Goal: Transaction & Acquisition: Book appointment/travel/reservation

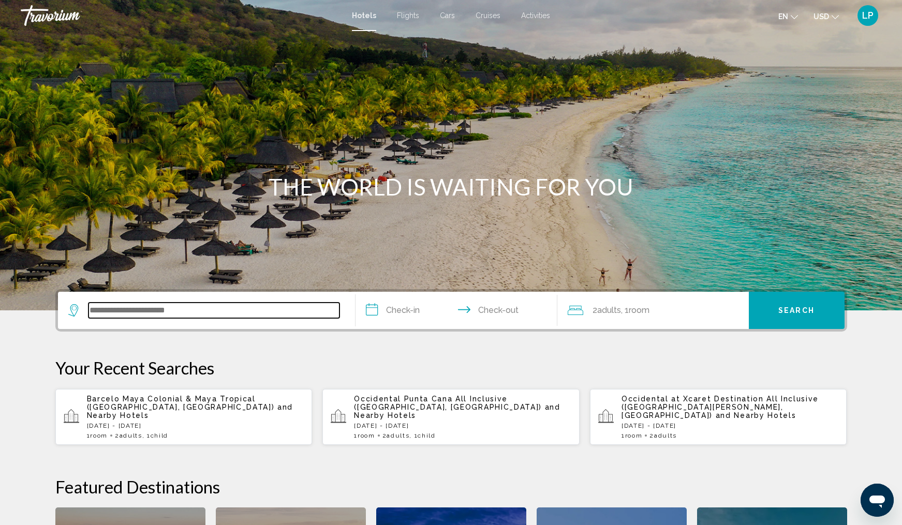
click at [144, 311] on input "Search widget" at bounding box center [214, 311] width 251 height 16
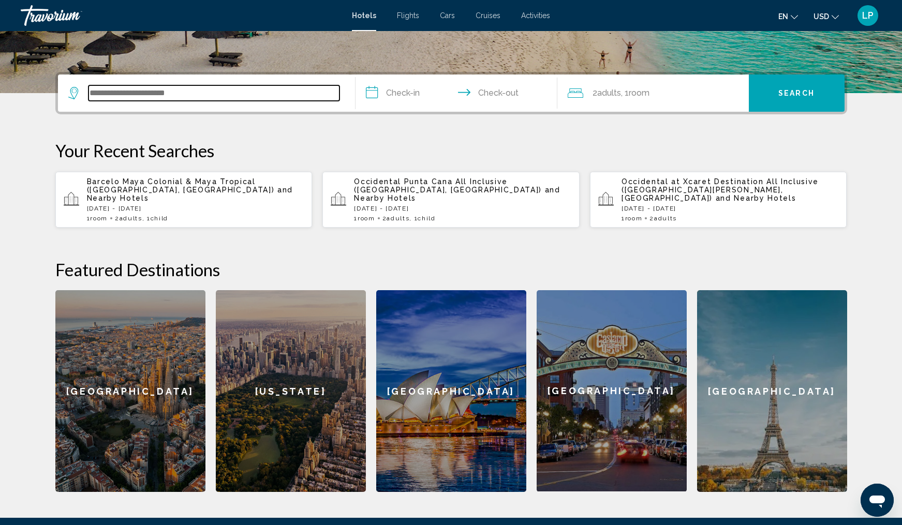
scroll to position [256, 0]
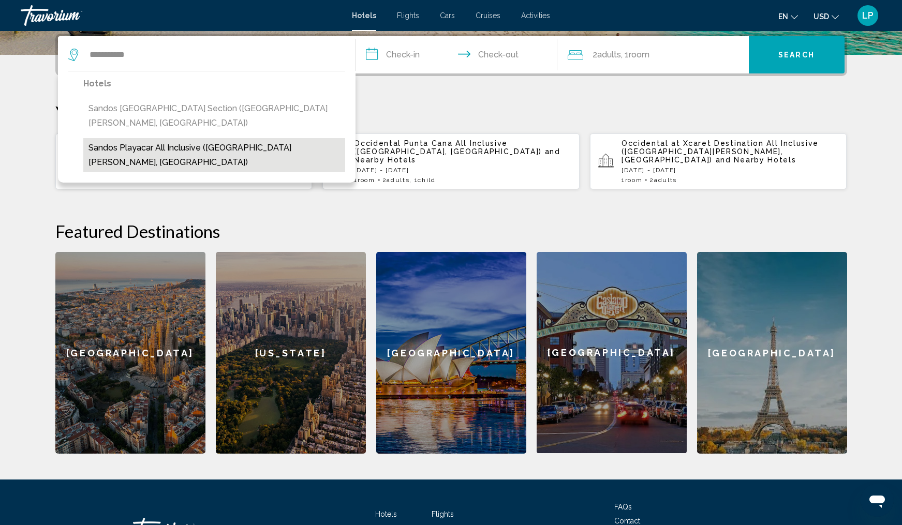
click at [244, 138] on button "Sandos Playacar All Inclusive ([GEOGRAPHIC_DATA][PERSON_NAME], [GEOGRAPHIC_DATA…" at bounding box center [214, 155] width 262 height 34
type input "**********"
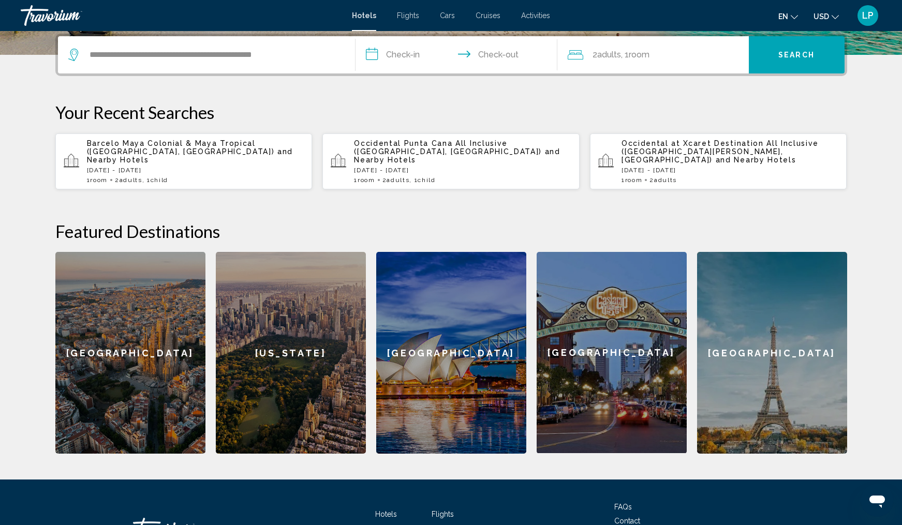
click at [402, 58] on input "**********" at bounding box center [459, 56] width 206 height 40
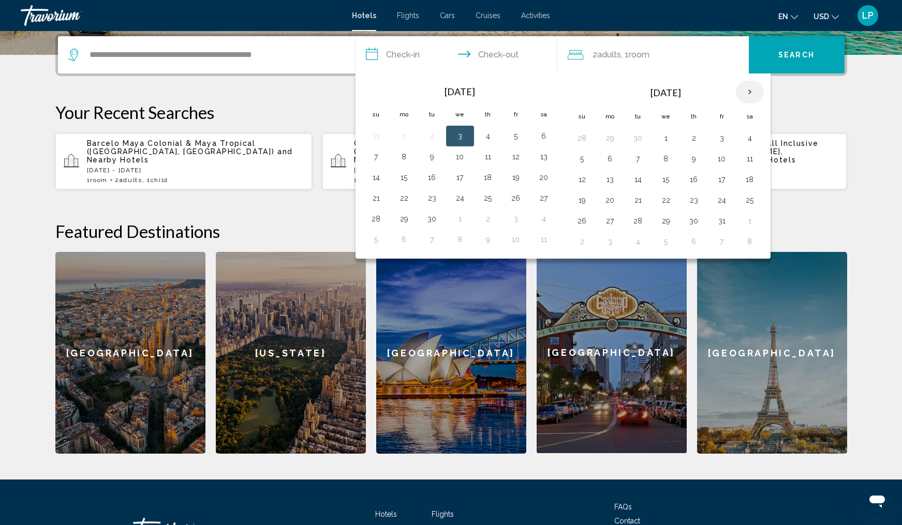
click at [746, 94] on th "Next month" at bounding box center [750, 92] width 28 height 23
click at [543, 220] on button "29" at bounding box center [544, 221] width 17 height 14
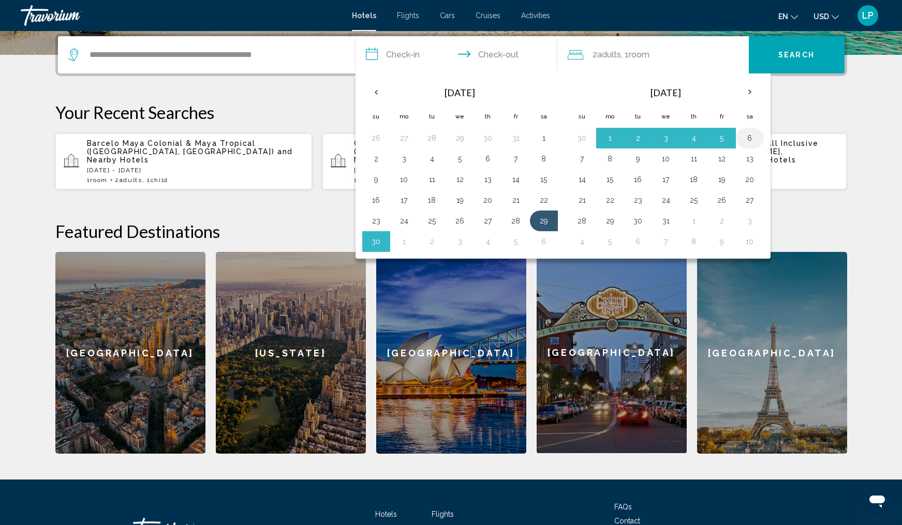
click at [750, 136] on button "6" at bounding box center [750, 138] width 17 height 14
type input "**********"
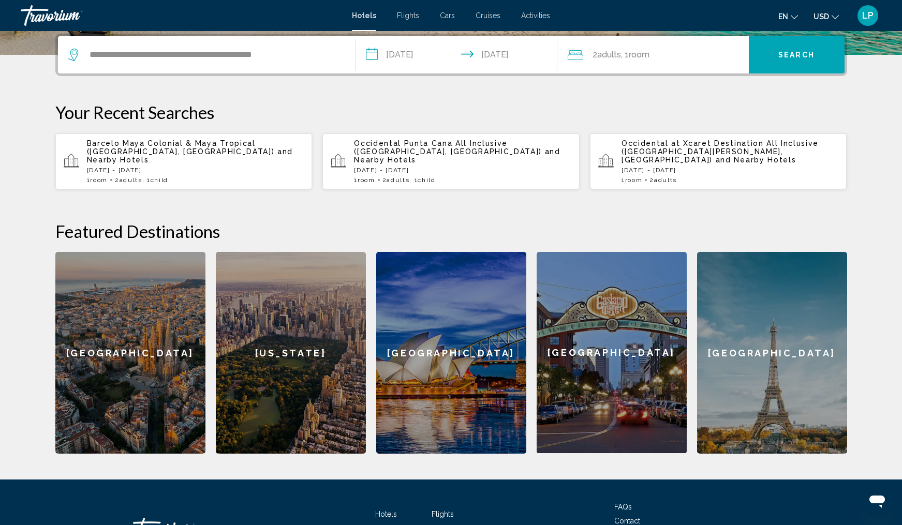
click at [672, 59] on div "2 Adult Adults , 1 Room rooms" at bounding box center [658, 55] width 181 height 14
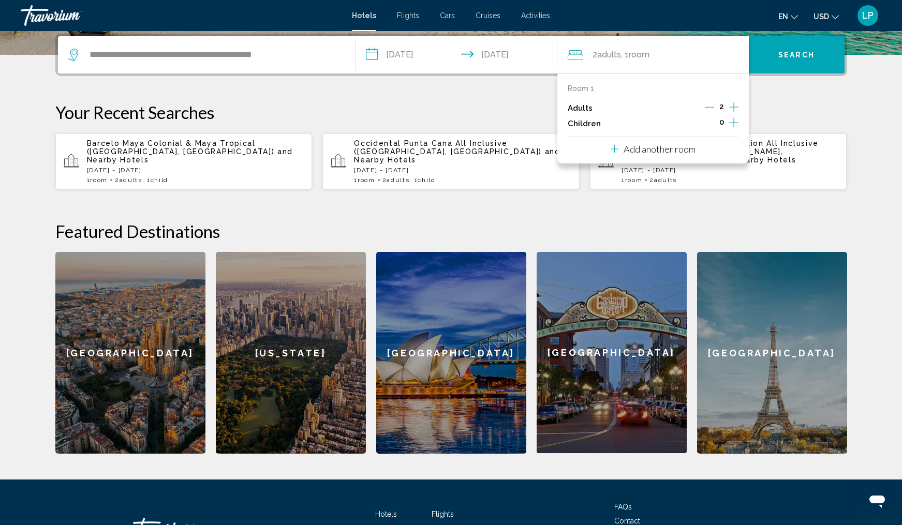
click at [733, 105] on icon "Increment adults" at bounding box center [733, 106] width 9 height 9
click at [734, 124] on icon "Increment children" at bounding box center [733, 122] width 9 height 9
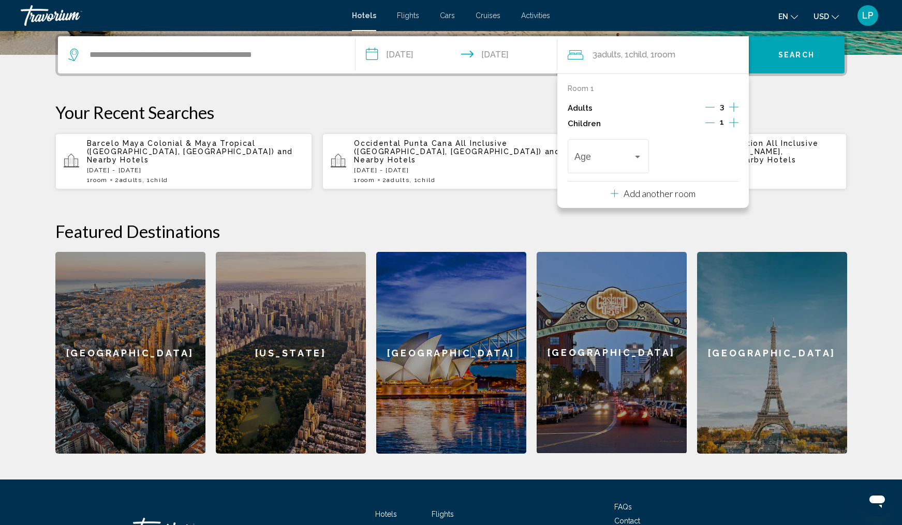
click at [734, 124] on icon "Increment children" at bounding box center [733, 122] width 9 height 9
click at [633, 155] on div "Age" at bounding box center [608, 155] width 68 height 37
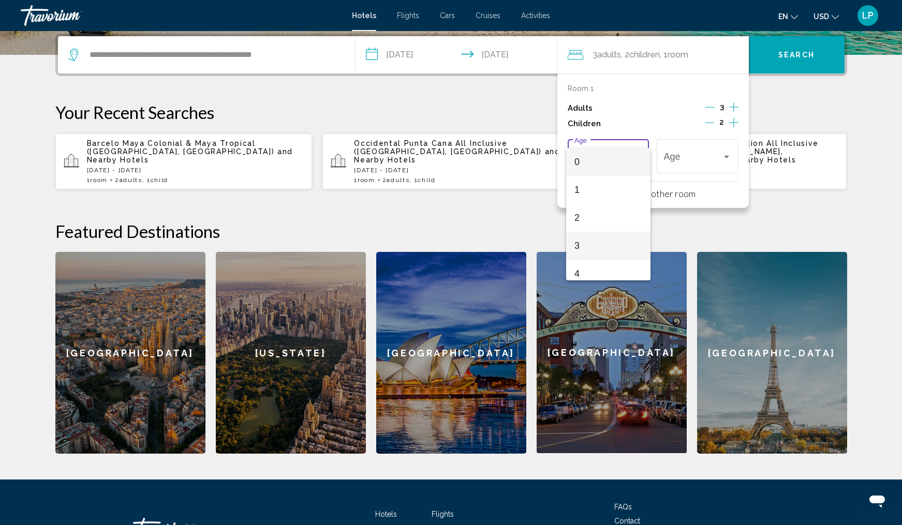
click at [597, 244] on span "3" at bounding box center [608, 246] width 68 height 28
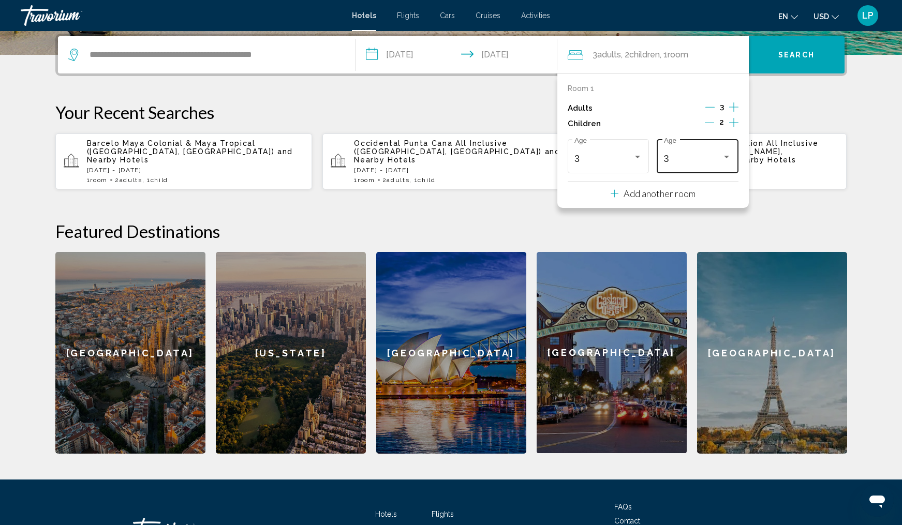
click at [721, 155] on div "3 Age" at bounding box center [698, 155] width 68 height 37
click at [693, 216] on span "9" at bounding box center [698, 216] width 68 height 28
click at [667, 196] on p "Add another room" at bounding box center [660, 193] width 72 height 11
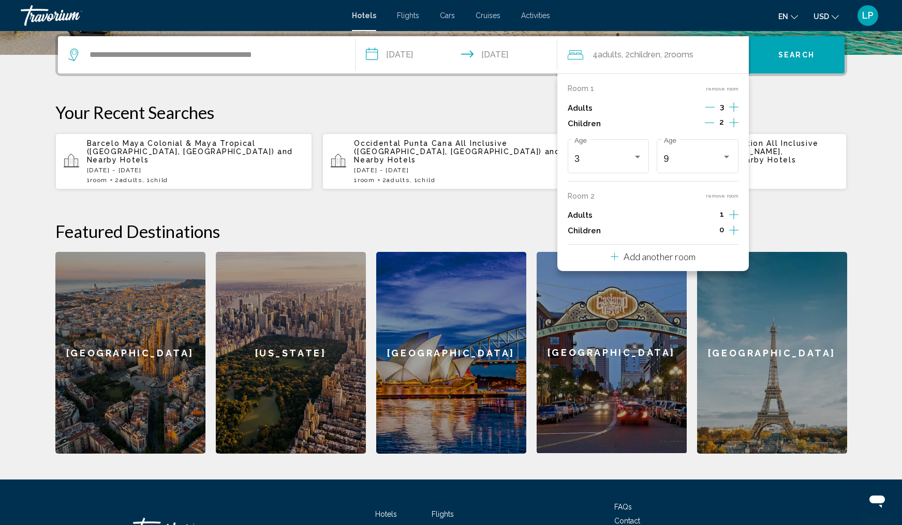
click at [729, 218] on icon "Increment adults" at bounding box center [733, 215] width 9 height 12
click at [731, 234] on icon "Increment children" at bounding box center [733, 230] width 9 height 12
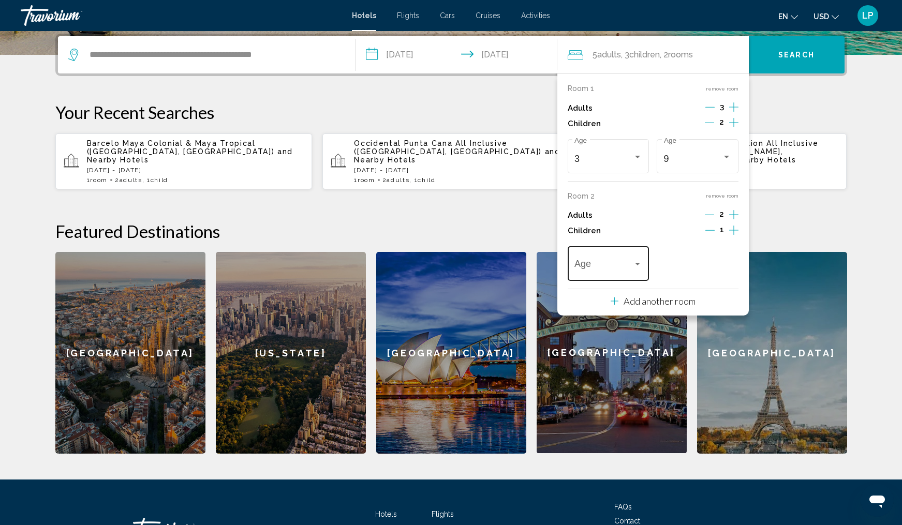
click at [633, 269] on div "Travelers: 5 adults, 3 children" at bounding box center [637, 264] width 9 height 8
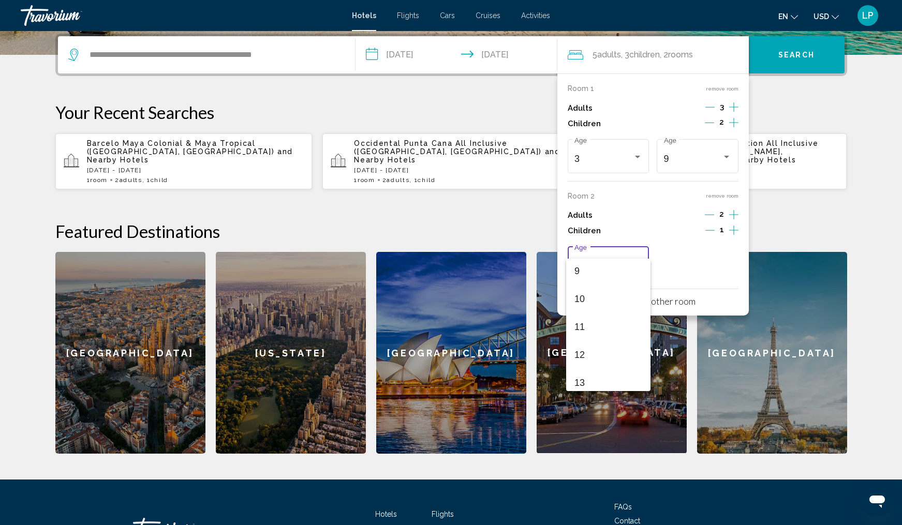
scroll to position [258, 0]
click at [601, 326] on span "11" at bounding box center [608, 322] width 68 height 28
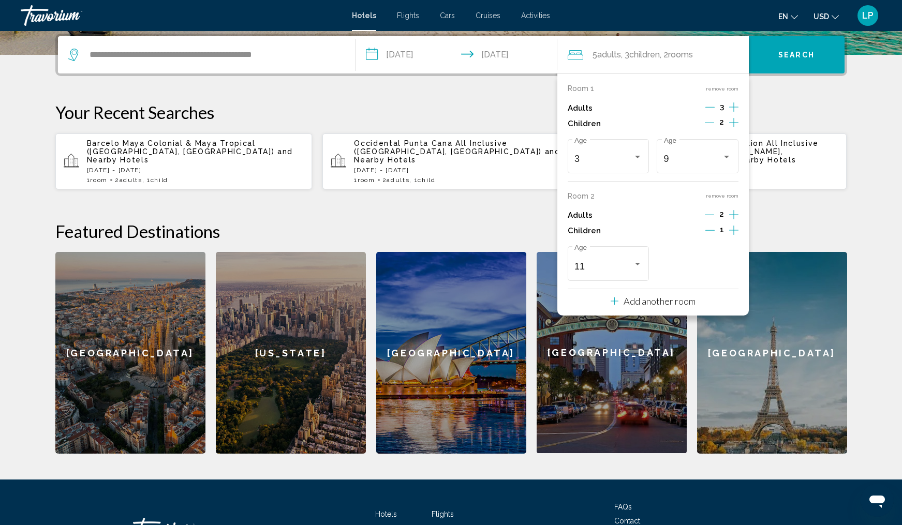
click at [709, 217] on icon "Decrement adults" at bounding box center [709, 214] width 9 height 9
click at [735, 237] on icon "Increment children" at bounding box center [733, 230] width 9 height 12
click at [733, 221] on icon "Increment adults" at bounding box center [733, 215] width 9 height 12
click at [730, 267] on div "Age" at bounding box center [698, 262] width 68 height 37
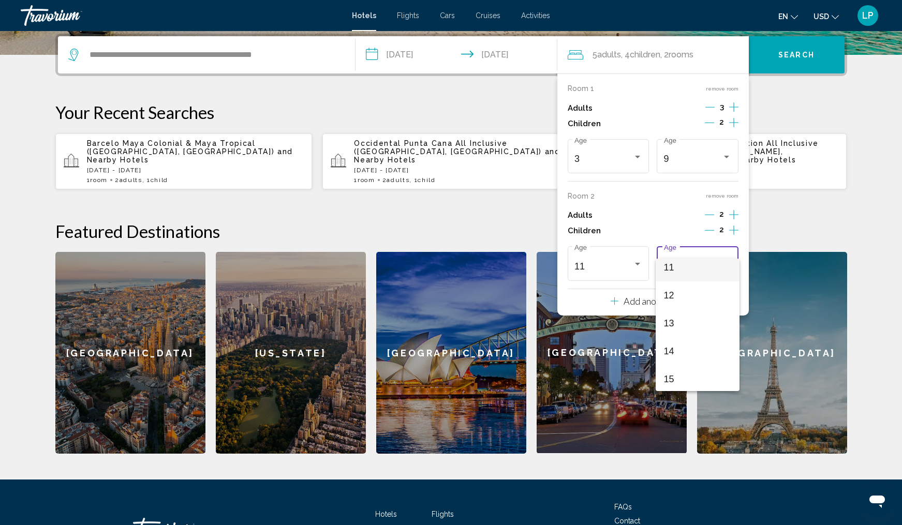
scroll to position [316, 0]
click at [688, 358] on span "14" at bounding box center [698, 348] width 68 height 28
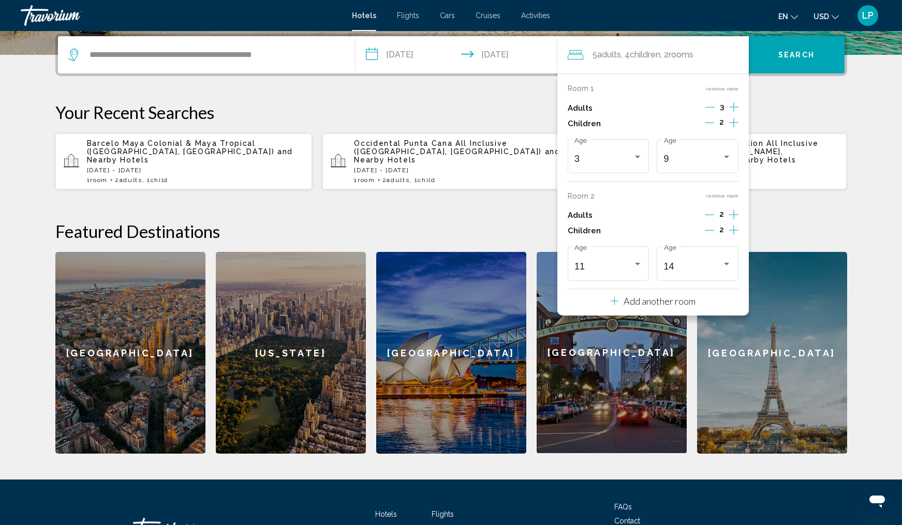
click at [796, 52] on span "Search" at bounding box center [796, 55] width 36 height 8
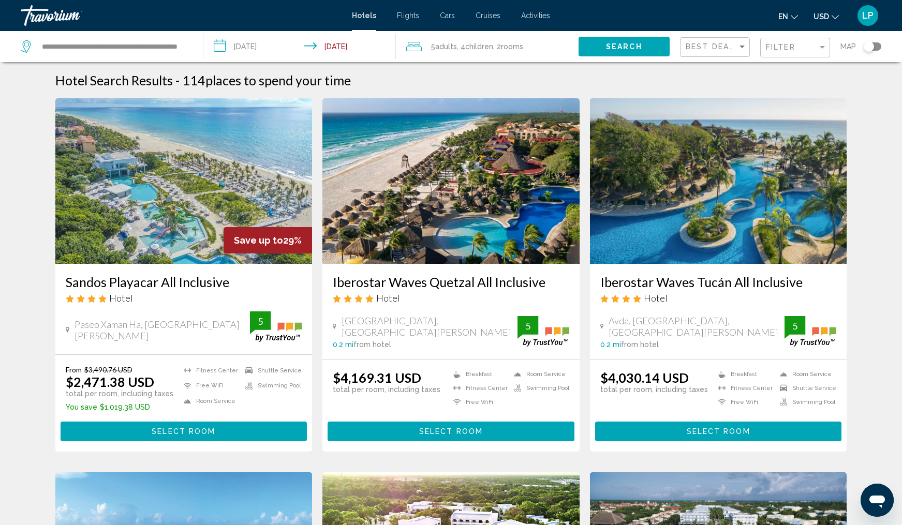
click at [177, 288] on h3 "Sandos Playacar All Inclusive" at bounding box center [184, 282] width 237 height 16
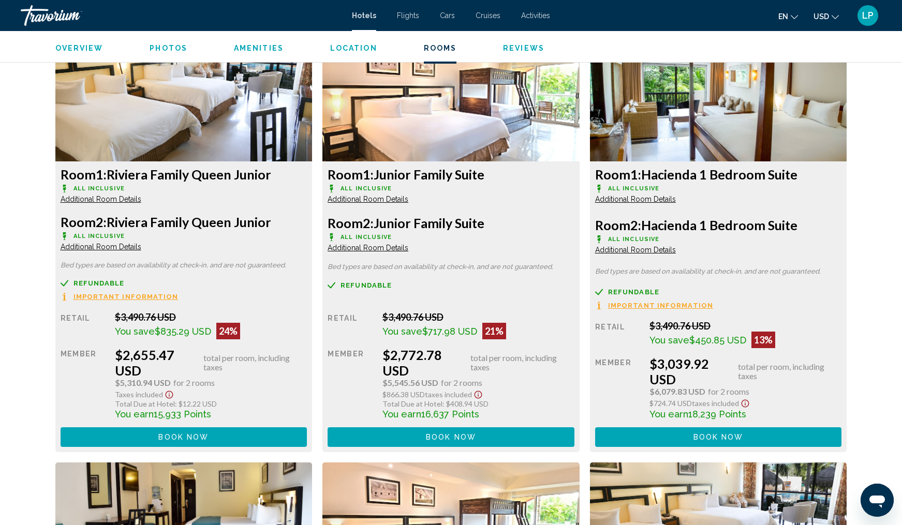
scroll to position [1890, 0]
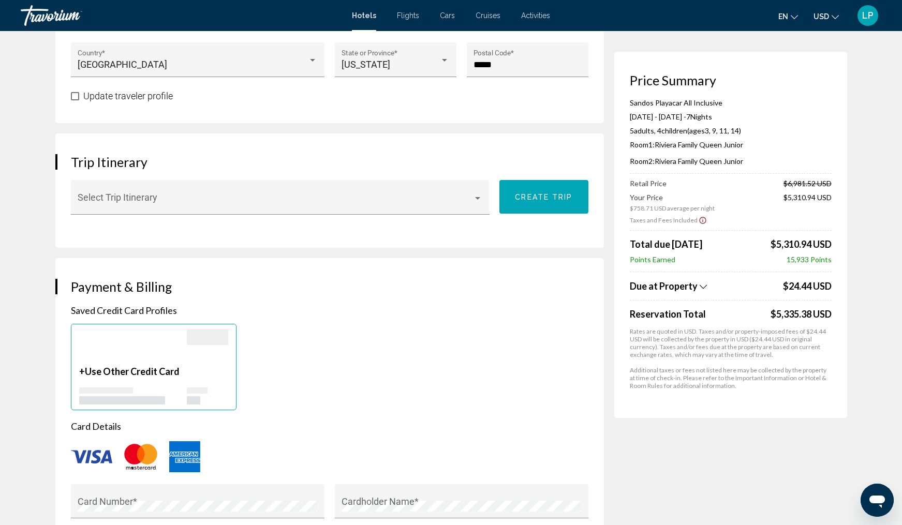
scroll to position [539, 0]
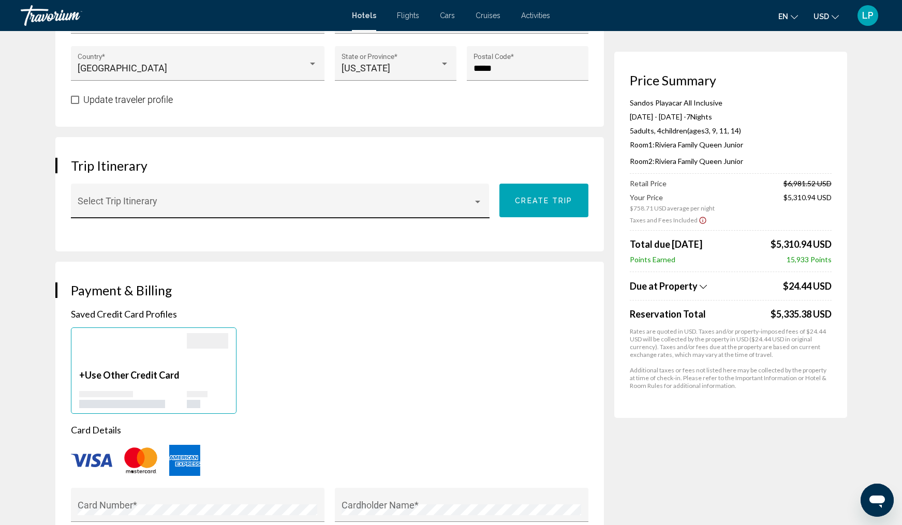
click at [474, 198] on div "Main content" at bounding box center [477, 202] width 9 height 8
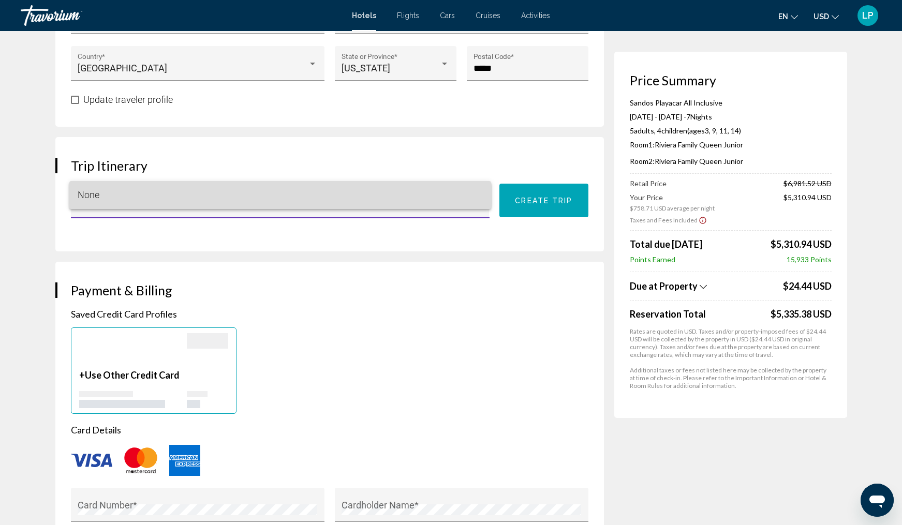
click at [474, 191] on span "None" at bounding box center [280, 195] width 405 height 28
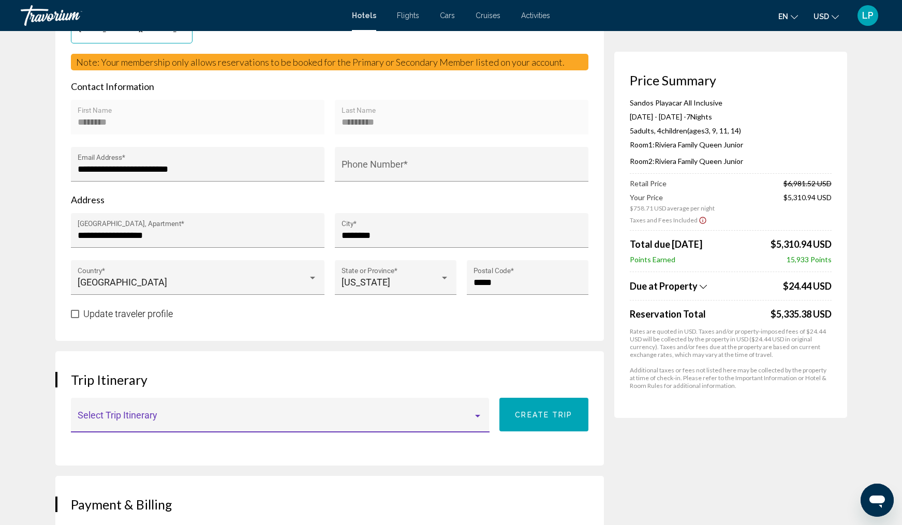
scroll to position [325, 0]
click at [185, 405] on div "Select Trip Itinerary" at bounding box center [280, 418] width 405 height 27
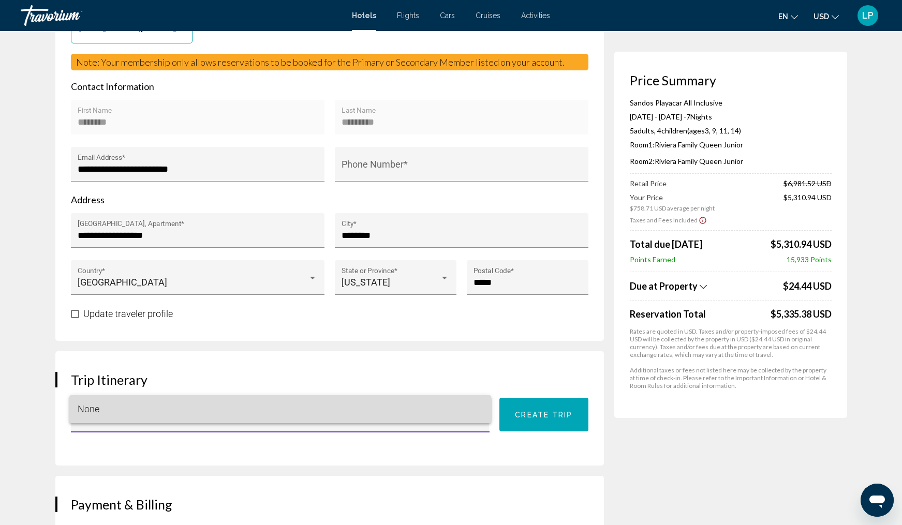
click at [185, 402] on span "None" at bounding box center [280, 409] width 405 height 28
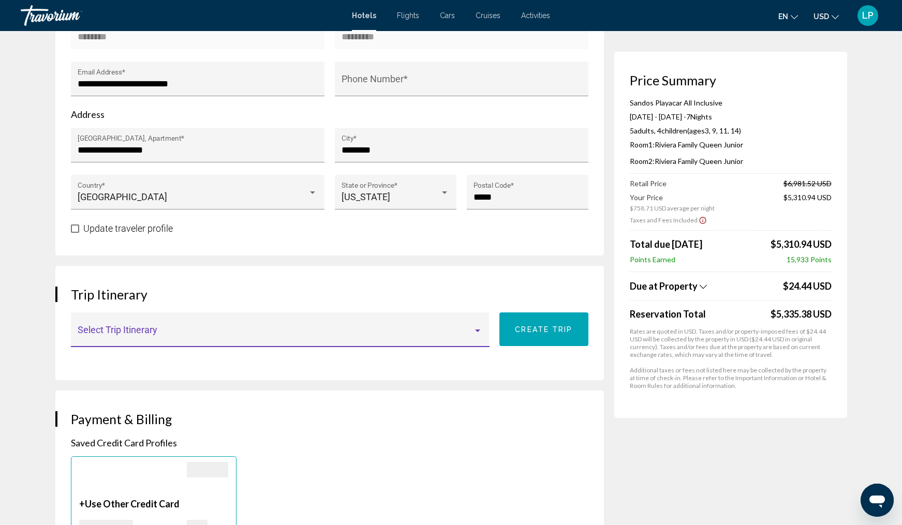
scroll to position [413, 0]
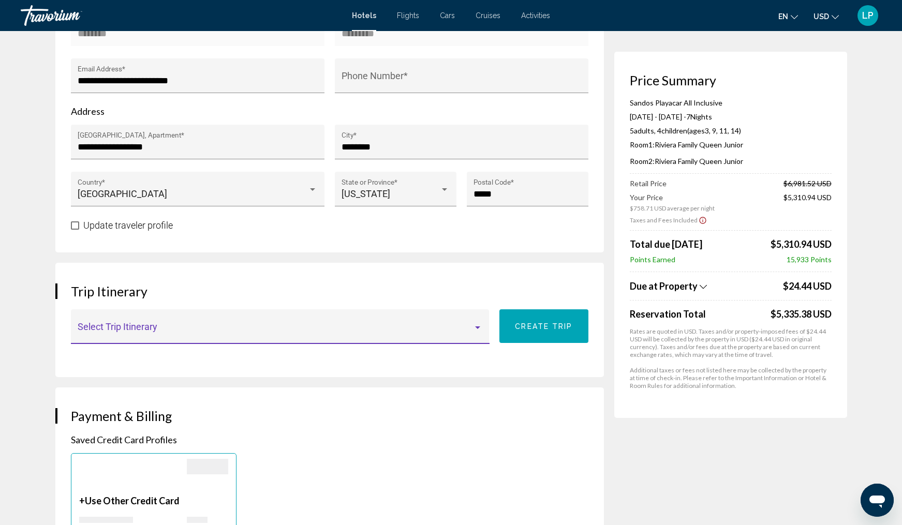
click at [393, 327] on span "Main content" at bounding box center [275, 332] width 395 height 10
click at [529, 314] on div at bounding box center [451, 262] width 902 height 525
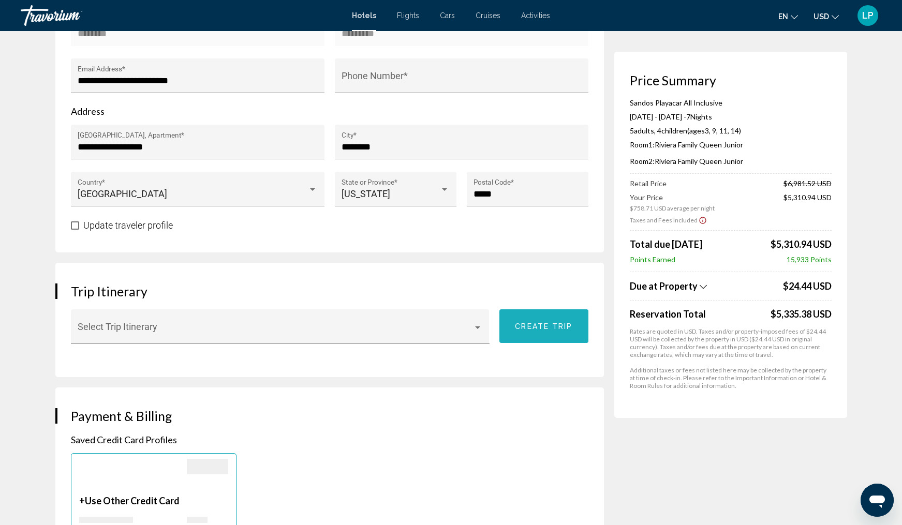
click at [542, 322] on span "Create trip" at bounding box center [543, 326] width 57 height 8
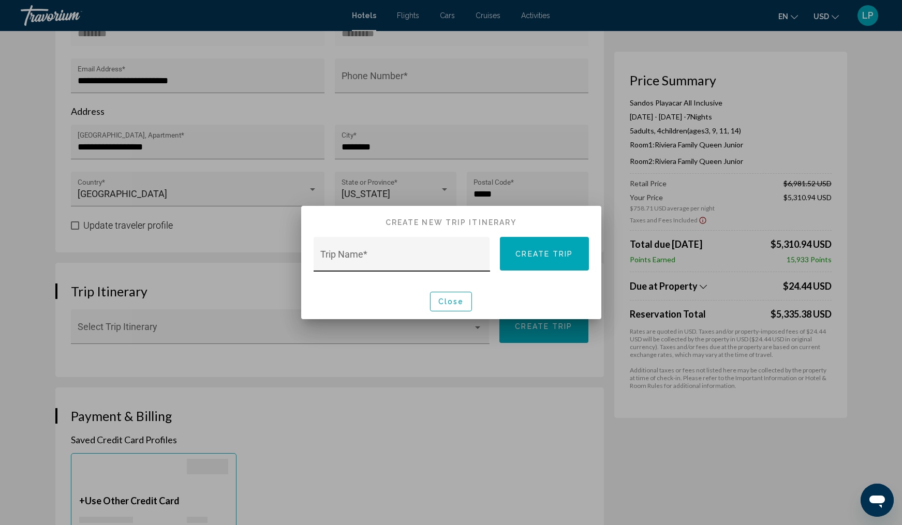
click at [442, 255] on input "Trip Name *" at bounding box center [401, 259] width 163 height 10
type input "**********"
click at [544, 251] on span "Create trip" at bounding box center [543, 254] width 57 height 8
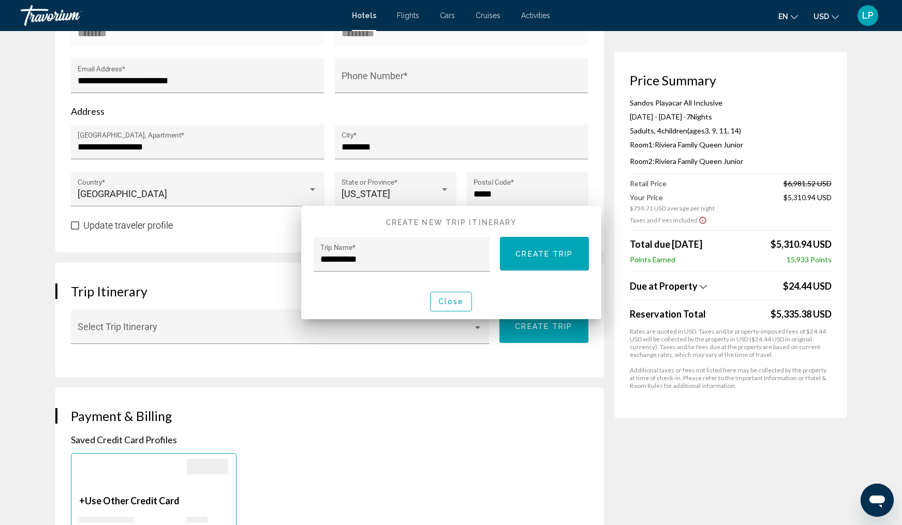
scroll to position [413, 0]
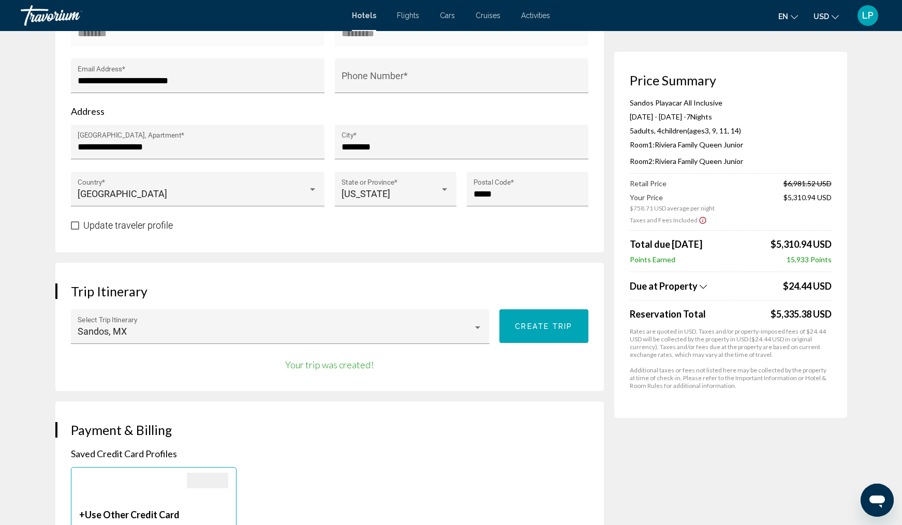
click at [542, 331] on button "Create trip" at bounding box center [543, 326] width 89 height 34
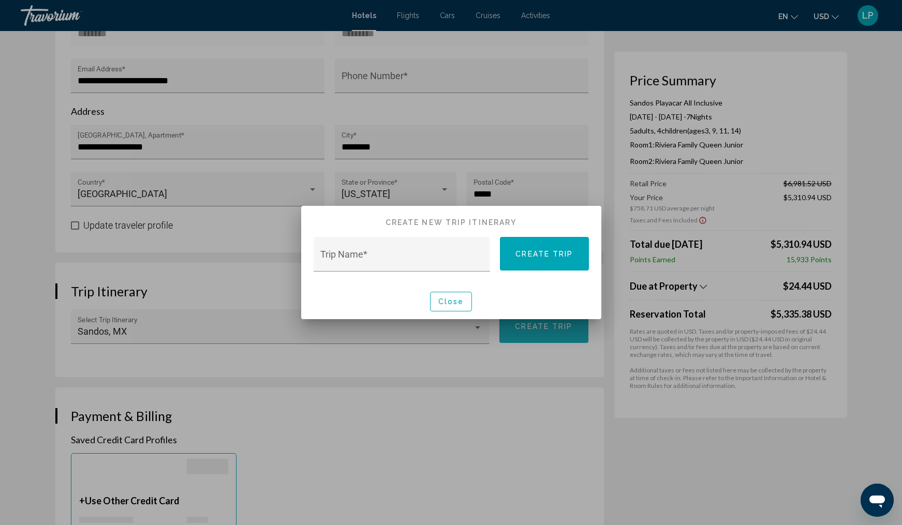
scroll to position [0, 0]
click at [545, 260] on button "Create trip" at bounding box center [544, 254] width 89 height 34
click at [451, 301] on span "Close" at bounding box center [451, 302] width 26 height 8
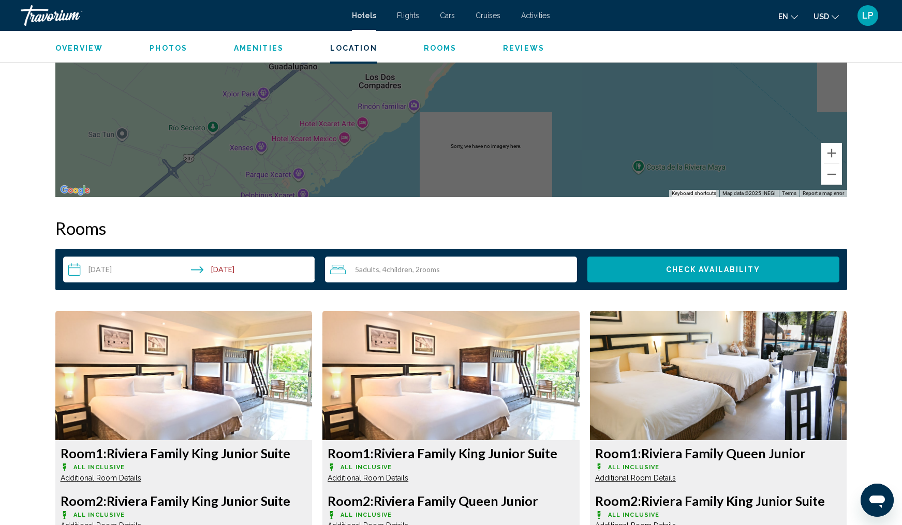
scroll to position [1159, 0]
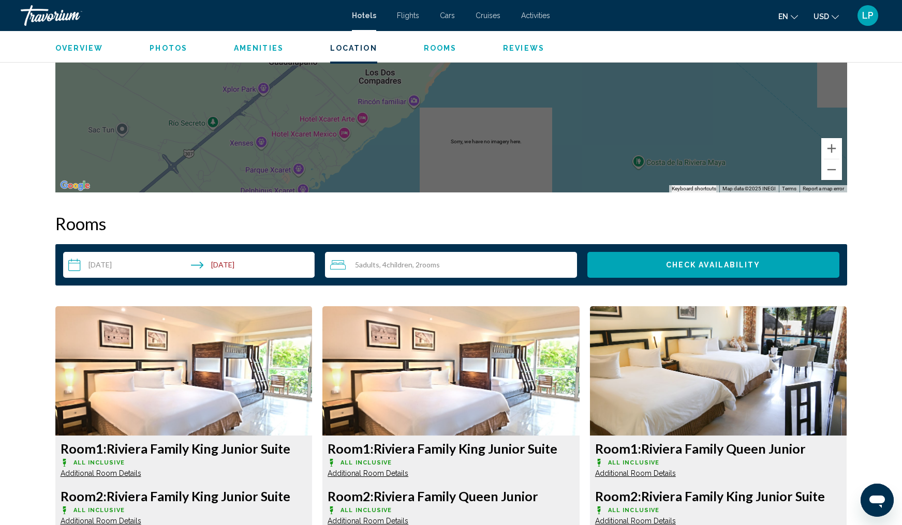
click at [412, 263] on span "Children" at bounding box center [400, 264] width 26 height 9
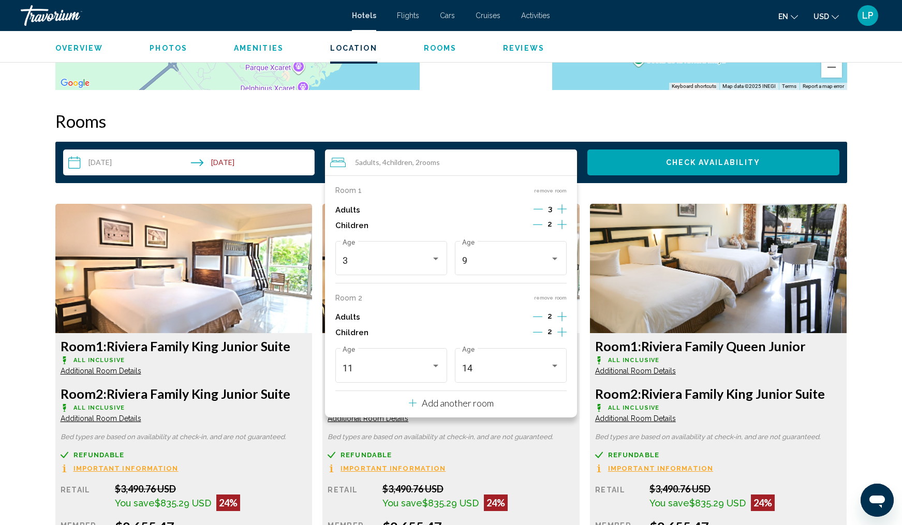
scroll to position [1277, 0]
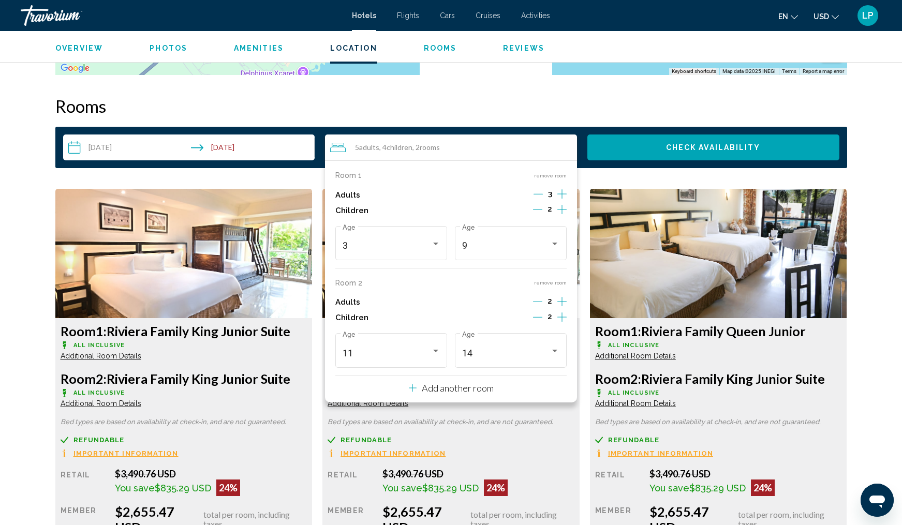
click at [556, 286] on button "remove room" at bounding box center [550, 282] width 33 height 7
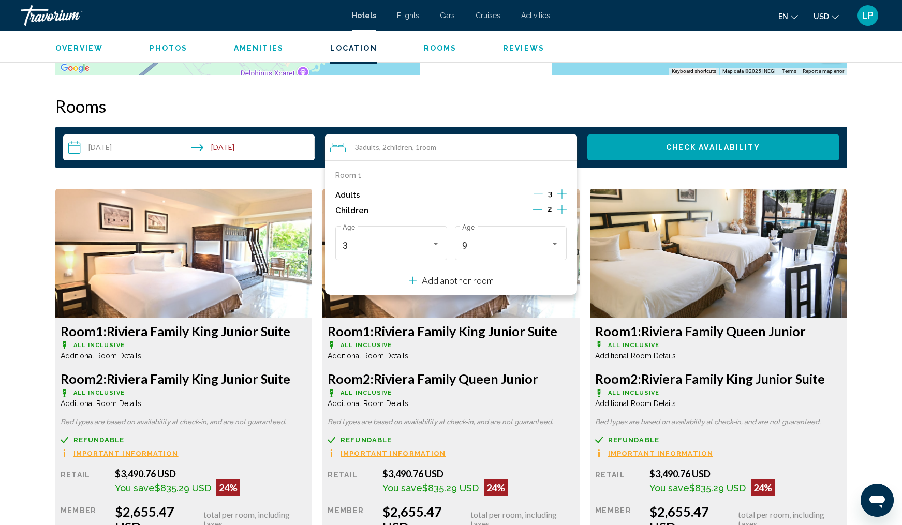
click at [536, 195] on icon "Decrement adults" at bounding box center [538, 193] width 9 height 9
click at [536, 209] on icon "Decrement children" at bounding box center [537, 209] width 9 height 9
click at [483, 286] on p "Add another room" at bounding box center [458, 280] width 72 height 11
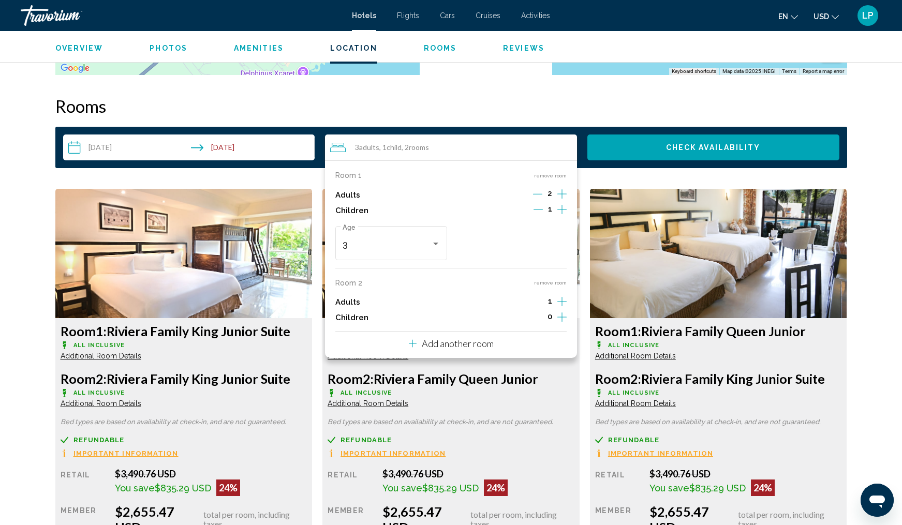
click at [563, 200] on icon "Increment adults" at bounding box center [561, 194] width 9 height 12
click at [434, 245] on div "Travelers: 4 adults, 1 child" at bounding box center [435, 244] width 5 height 3
click at [419, 253] on span "3" at bounding box center [392, 249] width 98 height 28
click at [563, 216] on icon "Increment children" at bounding box center [561, 209] width 9 height 12
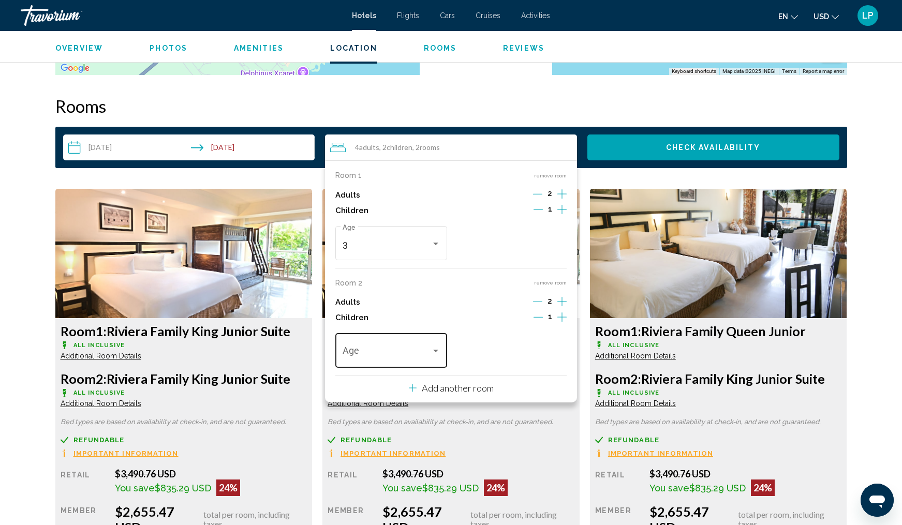
click at [433, 352] on div "Travelers: 4 adults, 2 children" at bounding box center [435, 351] width 5 height 3
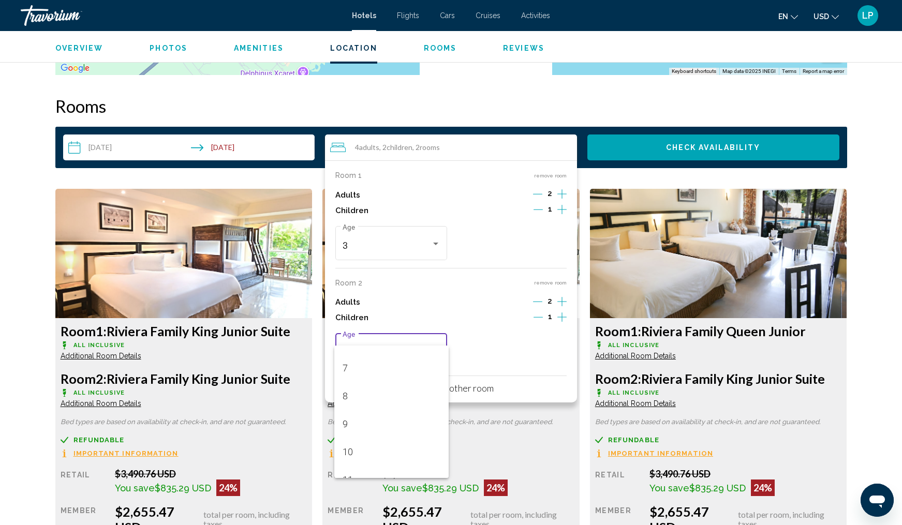
scroll to position [189, 0]
click at [387, 450] on span "10" at bounding box center [392, 450] width 98 height 28
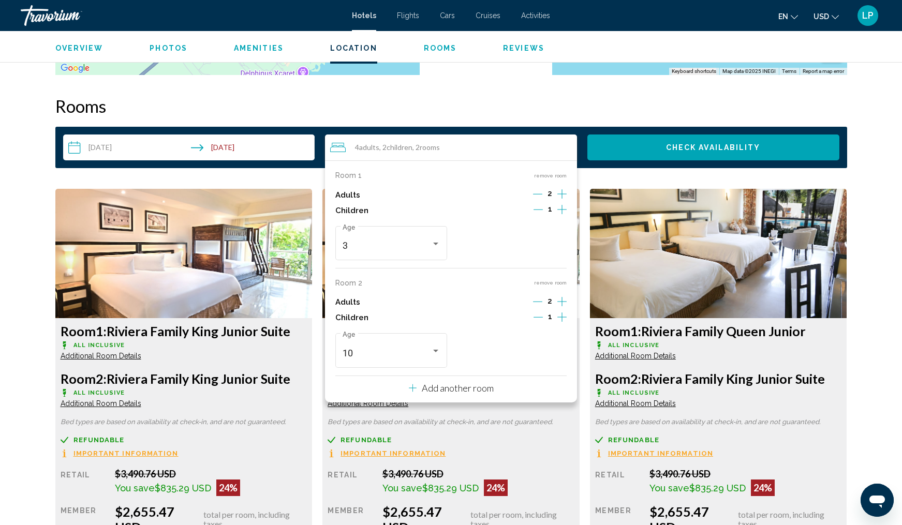
click at [725, 151] on span "Check Availability" at bounding box center [713, 148] width 95 height 8
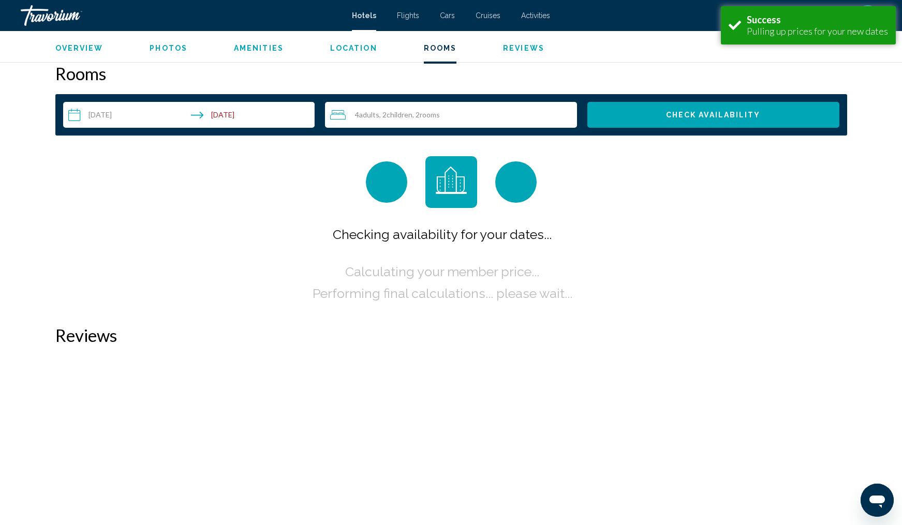
scroll to position [1310, 0]
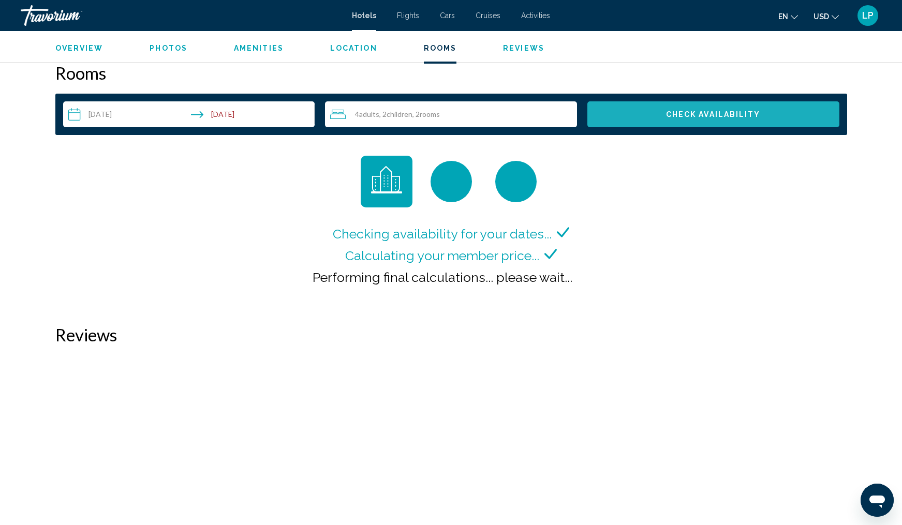
click at [728, 114] on span "Check Availability" at bounding box center [713, 115] width 95 height 8
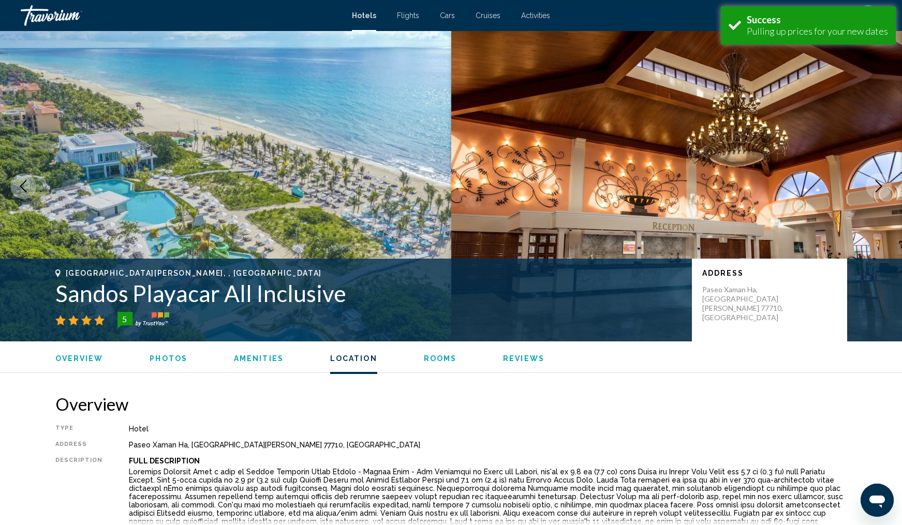
scroll to position [1310, 0]
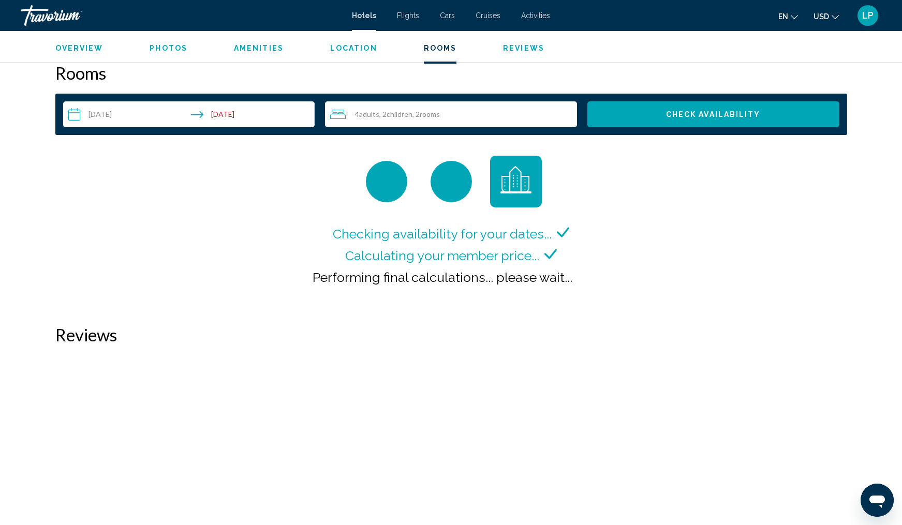
click at [682, 113] on span "Check Availability" at bounding box center [713, 115] width 95 height 8
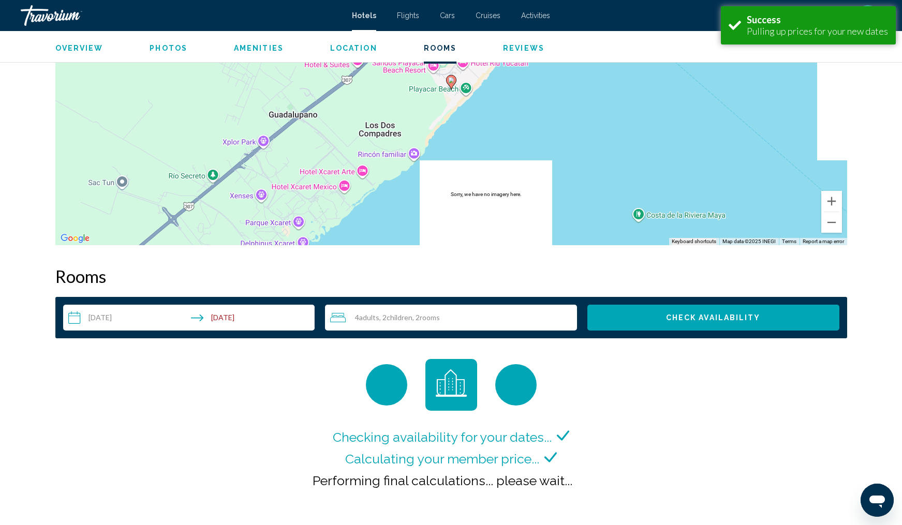
scroll to position [1310, 0]
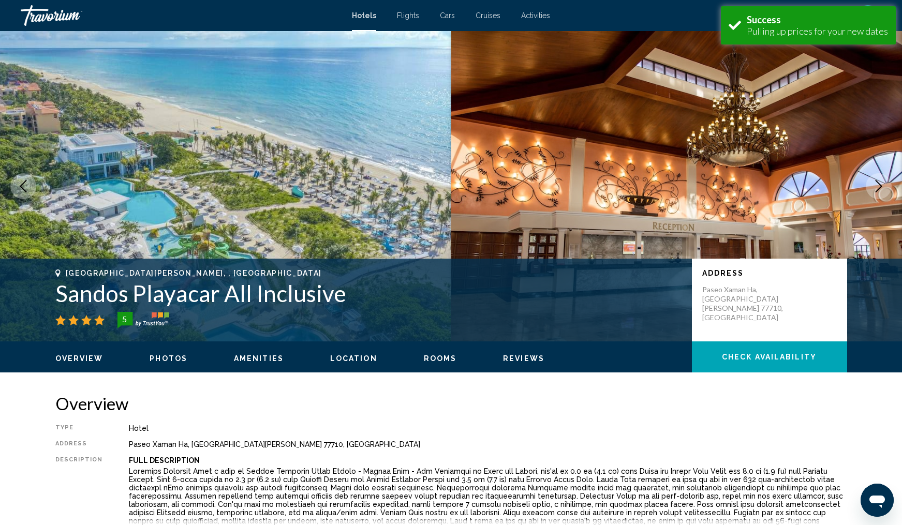
click at [361, 13] on span "Hotels" at bounding box center [364, 15] width 24 height 8
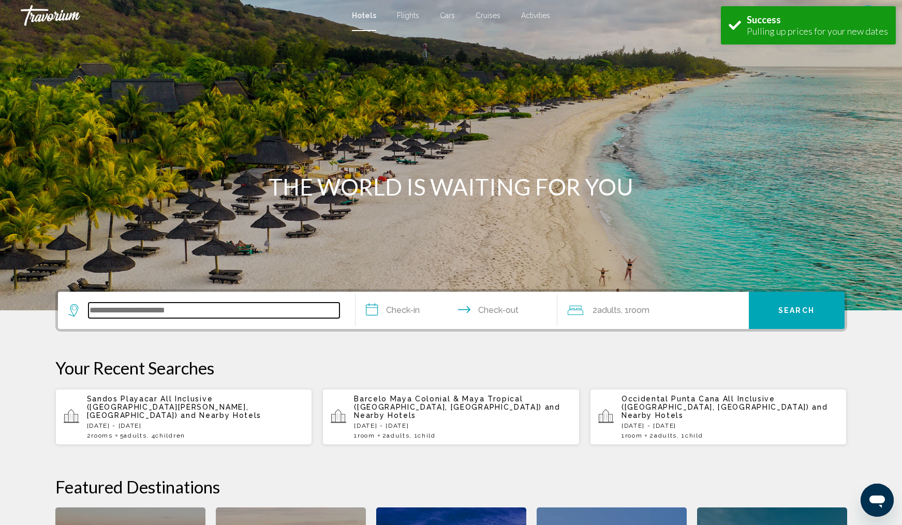
click at [109, 312] on input "Search widget" at bounding box center [214, 311] width 251 height 16
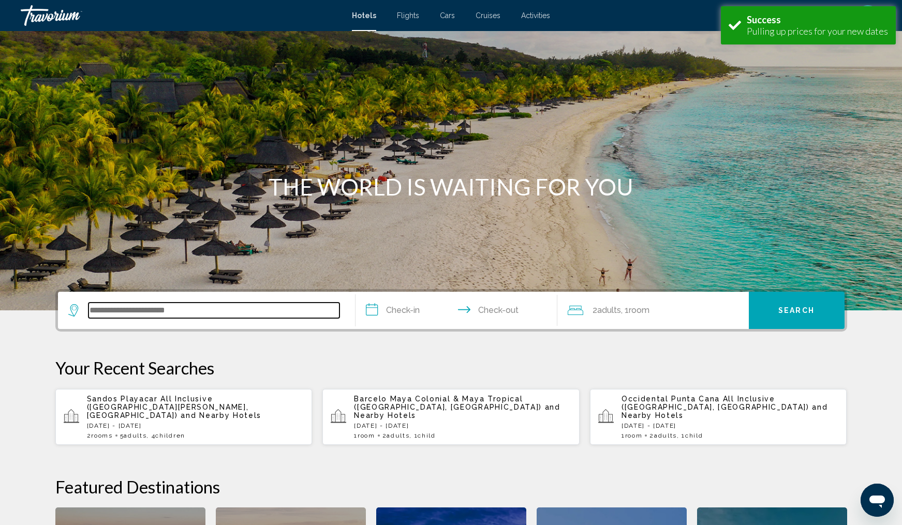
scroll to position [256, 0]
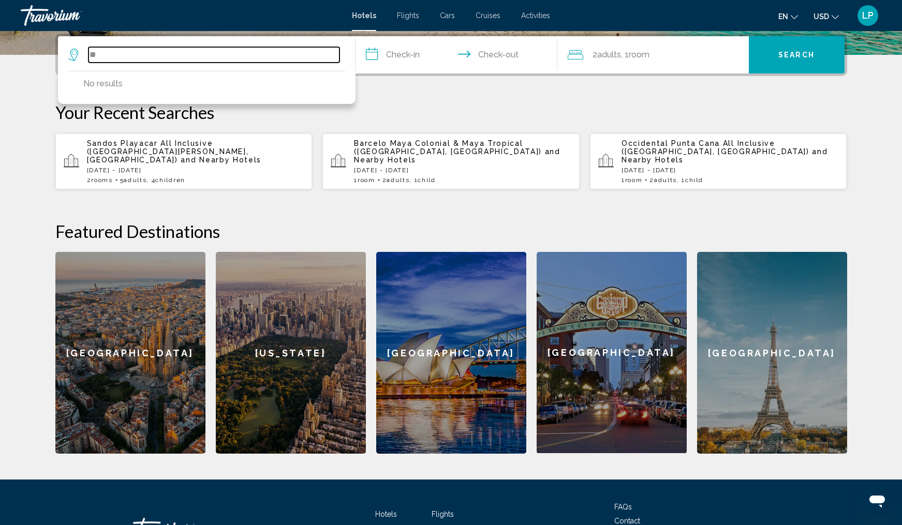
type input "*"
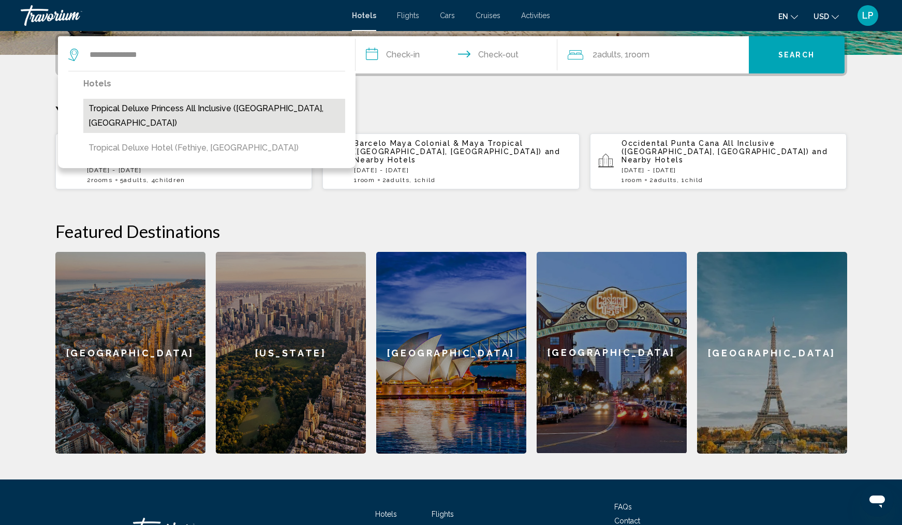
drag, startPoint x: 109, startPoint y: 312, endPoint x: 189, endPoint y: 112, distance: 215.3
click at [189, 112] on button "Tropical Deluxe Princess All Inclusive ([GEOGRAPHIC_DATA], [GEOGRAPHIC_DATA])" at bounding box center [214, 116] width 262 height 34
type input "**********"
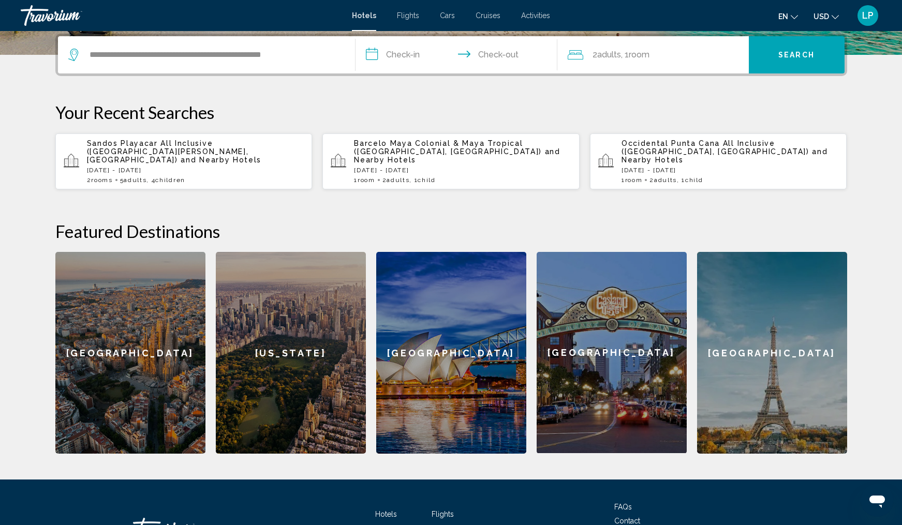
click at [406, 54] on input "**********" at bounding box center [459, 56] width 206 height 40
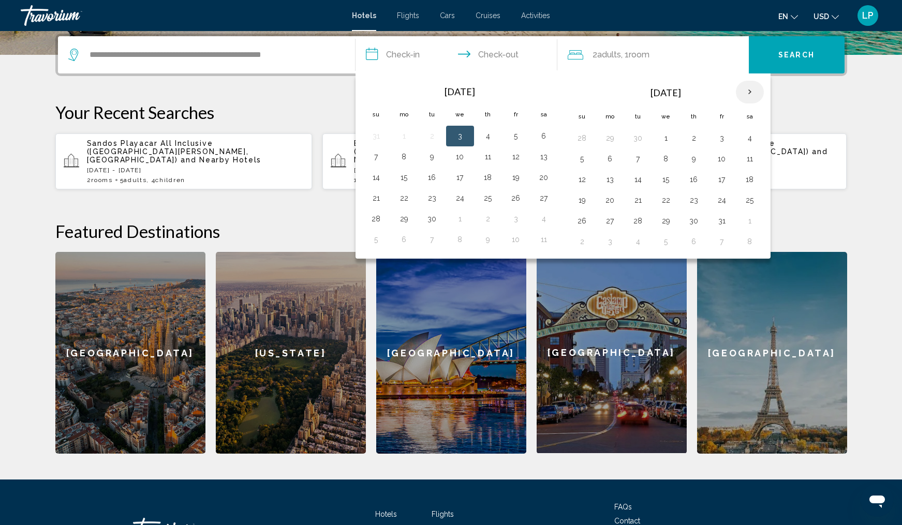
click at [747, 91] on th "Next month" at bounding box center [750, 92] width 28 height 23
click at [544, 222] on button "29" at bounding box center [544, 221] width 17 height 14
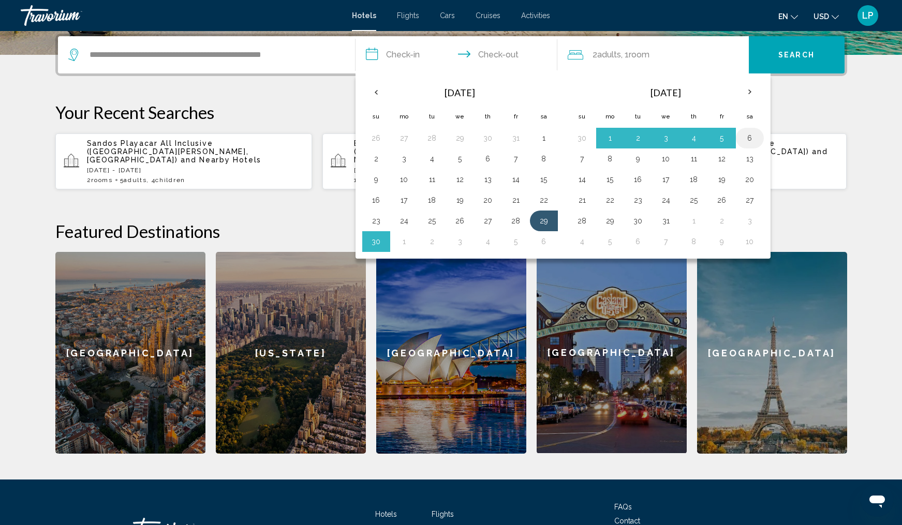
click at [746, 137] on button "6" at bounding box center [750, 138] width 17 height 14
type input "**********"
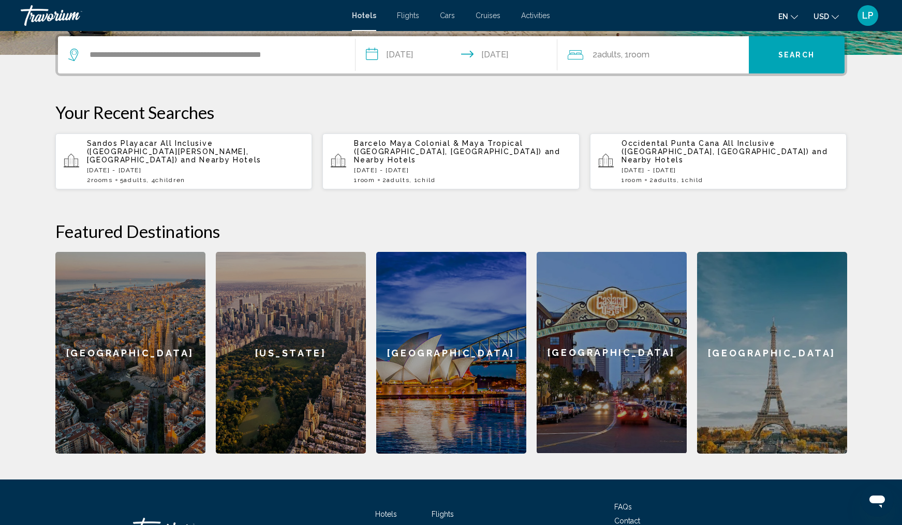
click at [646, 55] on span "Room" at bounding box center [639, 55] width 21 height 10
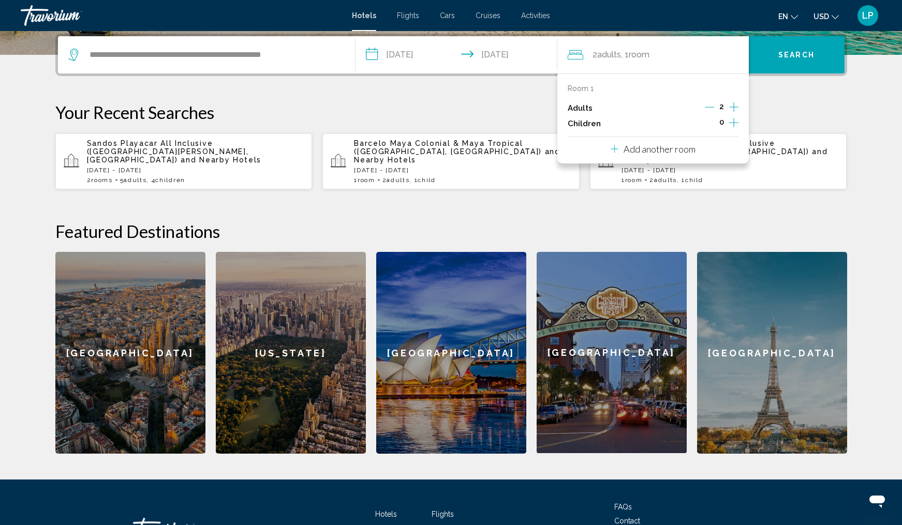
click at [731, 107] on icon "Increment adults" at bounding box center [733, 107] width 9 height 12
click at [734, 125] on icon "Increment children" at bounding box center [733, 122] width 9 height 12
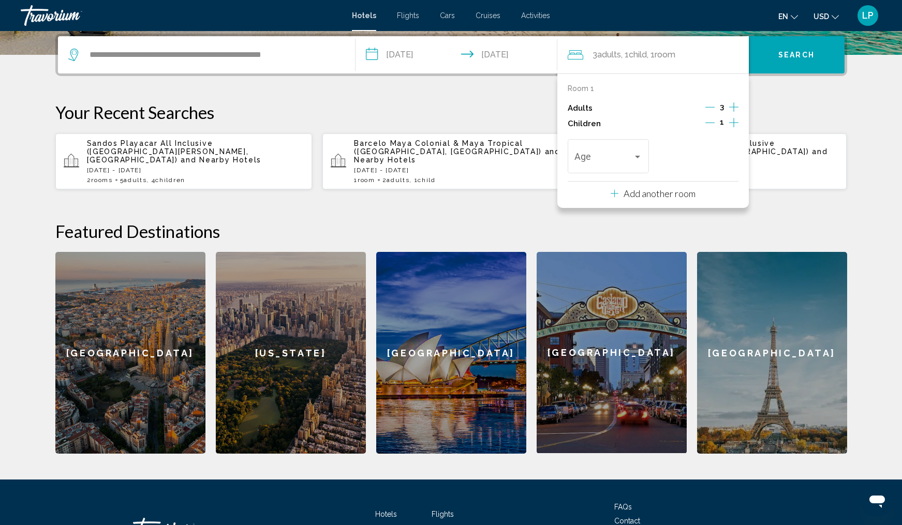
click at [734, 125] on icon "Increment children" at bounding box center [733, 122] width 9 height 12
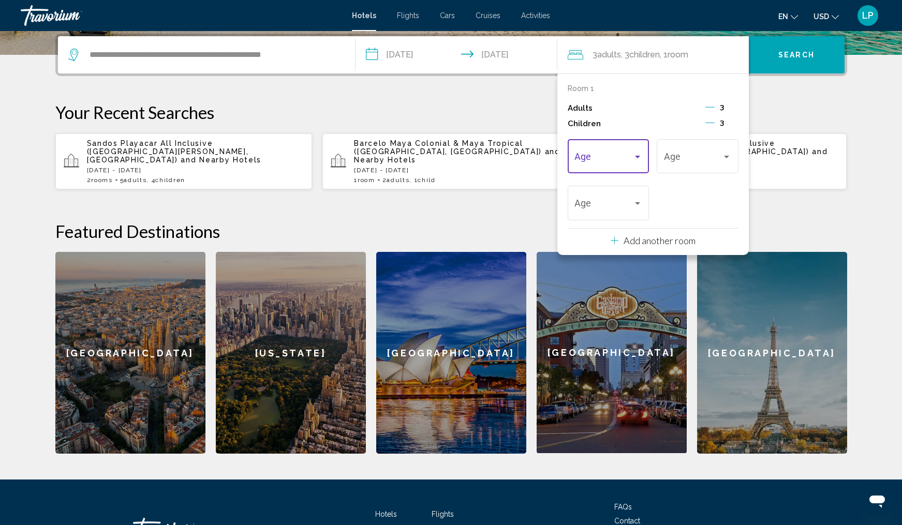
click at [633, 157] on div "Travelers: 3 adults, 3 children" at bounding box center [637, 157] width 9 height 8
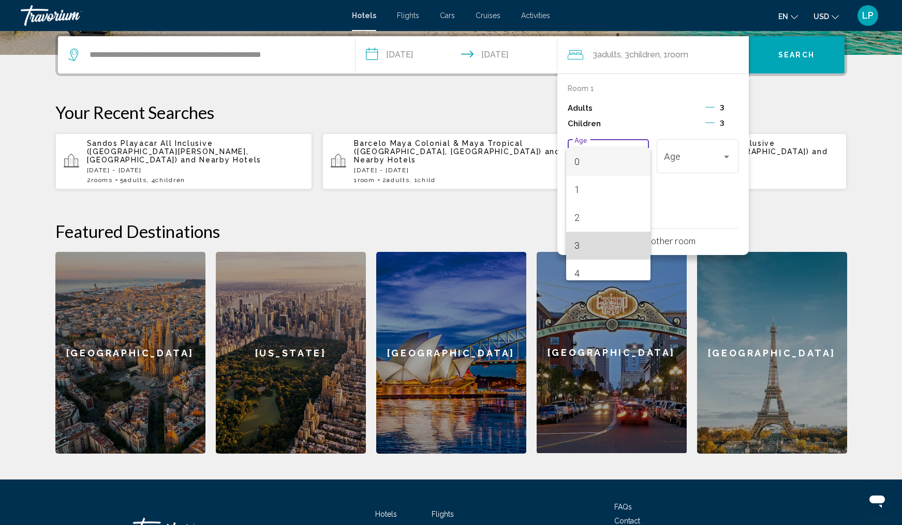
click at [605, 248] on span "3" at bounding box center [608, 246] width 68 height 28
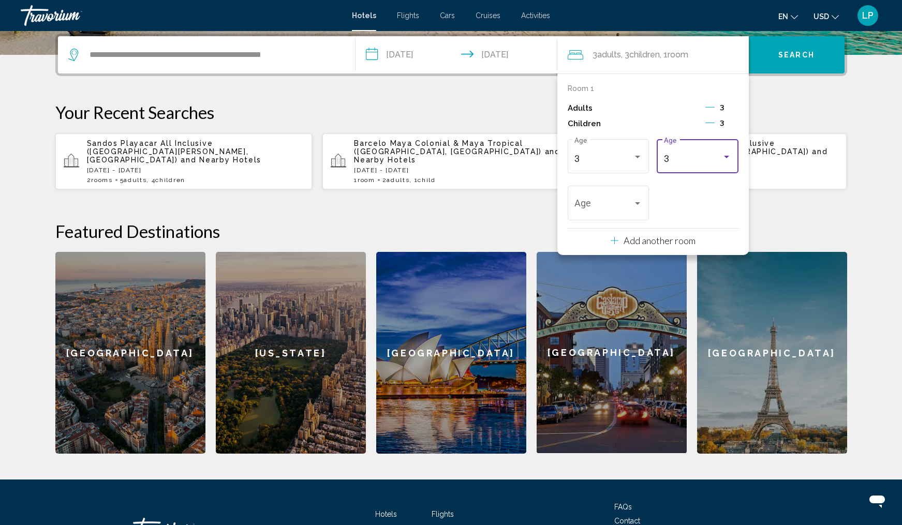
click at [728, 154] on div "3 Age" at bounding box center [698, 155] width 68 height 37
click at [704, 179] on span "9" at bounding box center [698, 179] width 68 height 28
click at [643, 207] on div "9 Age" at bounding box center [609, 202] width 82 height 37
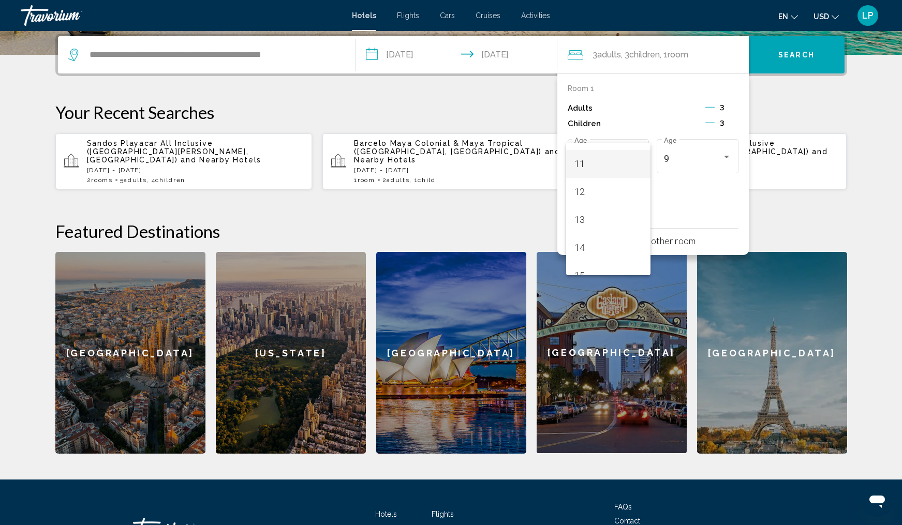
click at [610, 168] on span "11" at bounding box center [608, 164] width 68 height 28
click at [707, 126] on icon "Decrement children" at bounding box center [709, 122] width 9 height 9
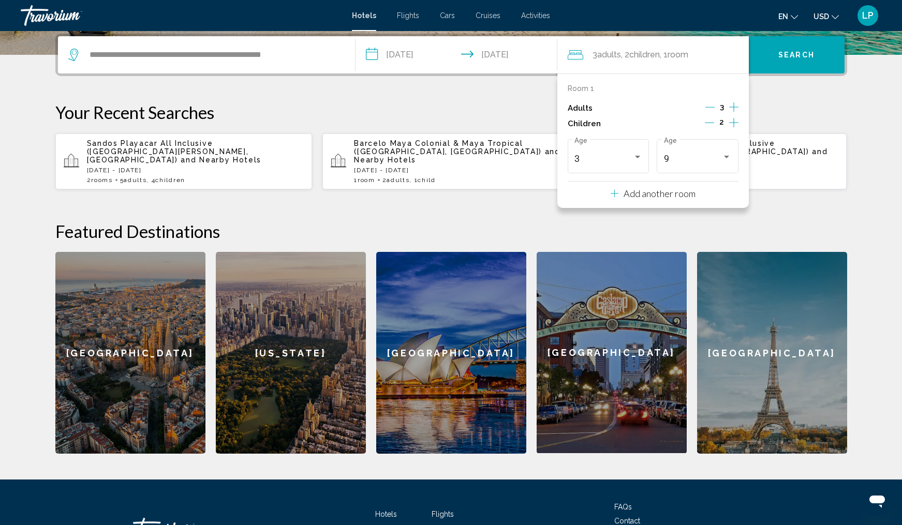
click at [665, 195] on p "Add another room" at bounding box center [660, 193] width 72 height 11
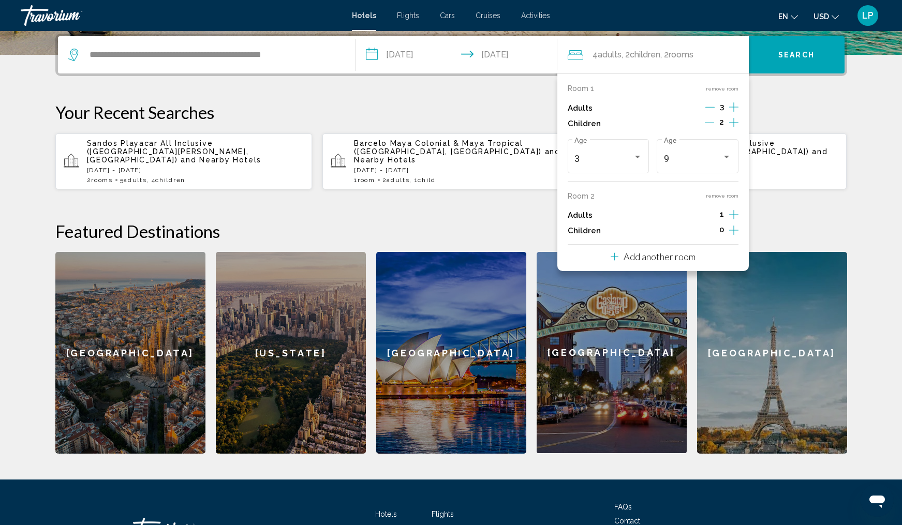
click at [733, 127] on icon "Increment children" at bounding box center [733, 122] width 9 height 9
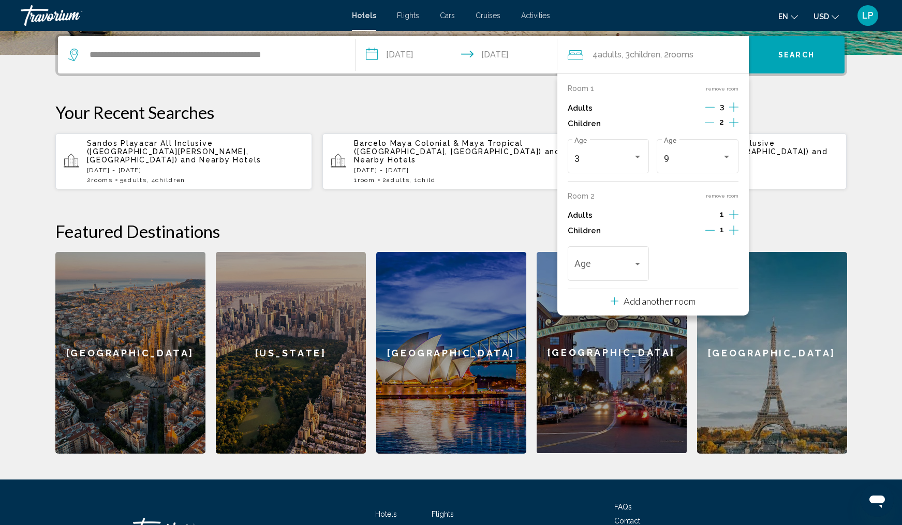
click at [733, 127] on icon "Increment children" at bounding box center [733, 122] width 9 height 9
click at [643, 267] on div "Age" at bounding box center [609, 262] width 82 height 37
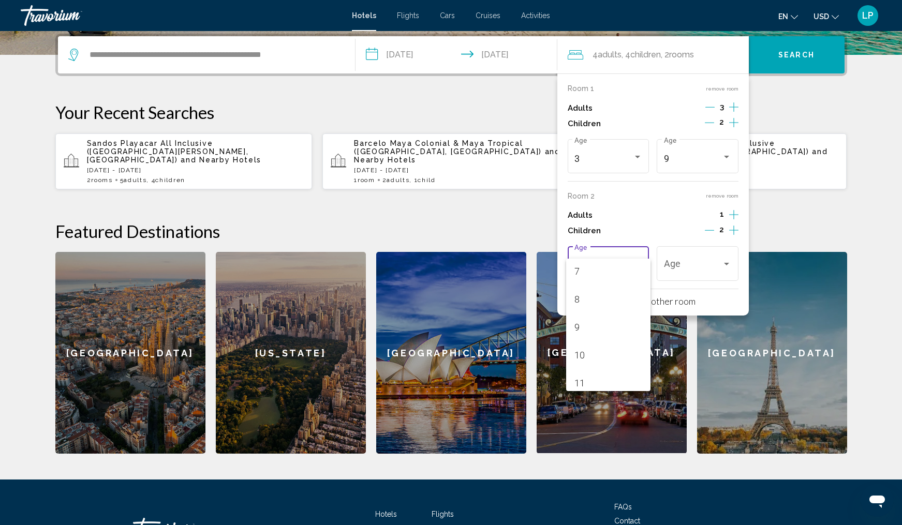
scroll to position [208, 0]
click at [603, 365] on span "11" at bounding box center [608, 373] width 68 height 28
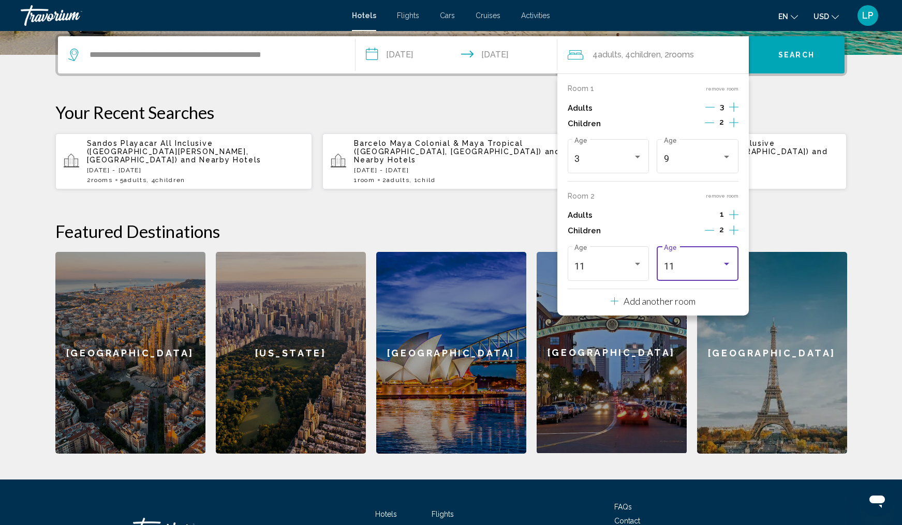
click at [726, 267] on div "11 Age" at bounding box center [698, 262] width 68 height 37
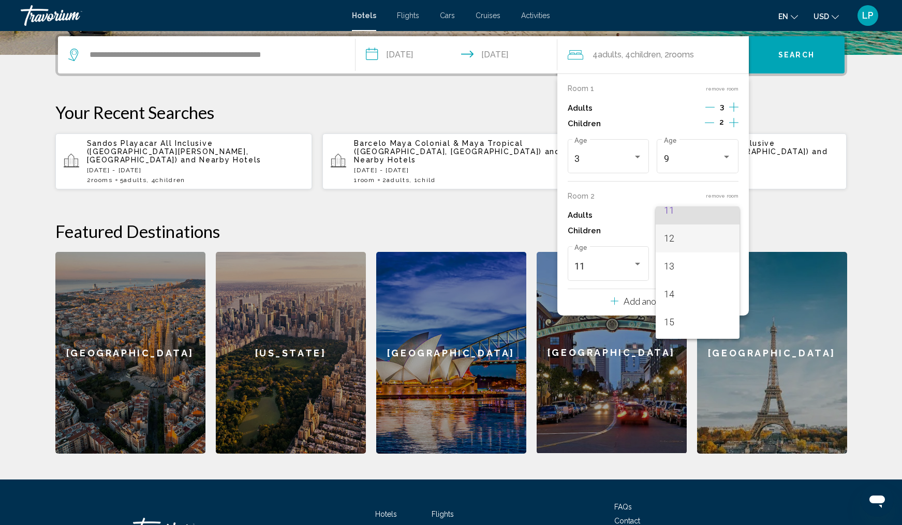
scroll to position [321, 0]
click at [688, 289] on span "14" at bounding box center [698, 290] width 68 height 28
click at [731, 113] on icon "Increment adults" at bounding box center [733, 107] width 9 height 12
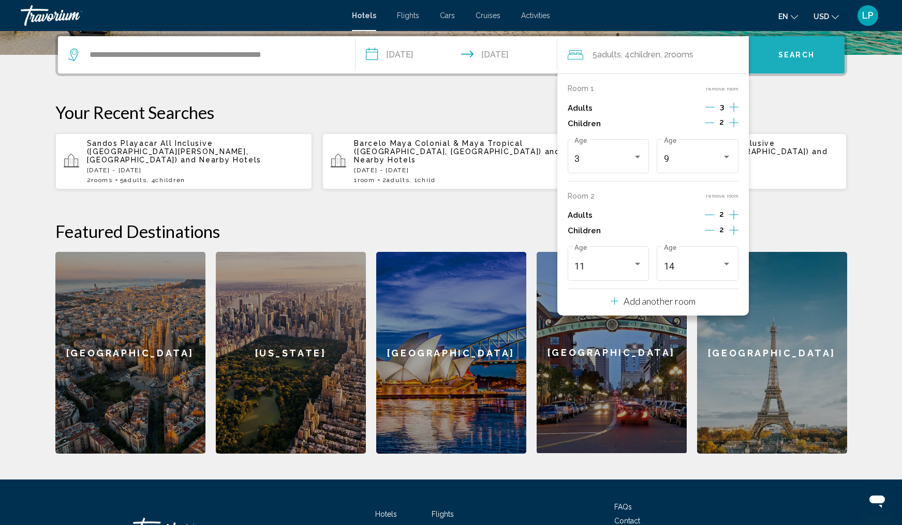
click at [784, 57] on span "Search" at bounding box center [796, 55] width 36 height 8
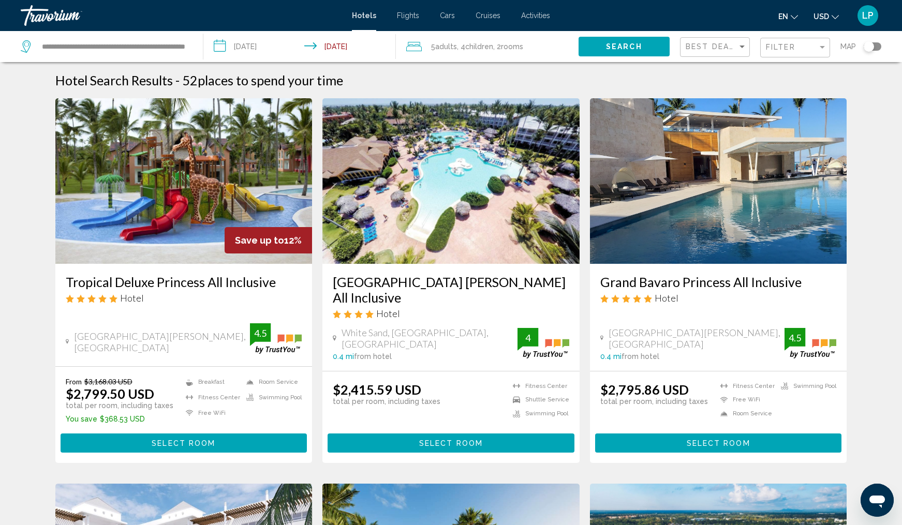
click at [195, 286] on h3 "Tropical Deluxe Princess All Inclusive" at bounding box center [184, 282] width 237 height 16
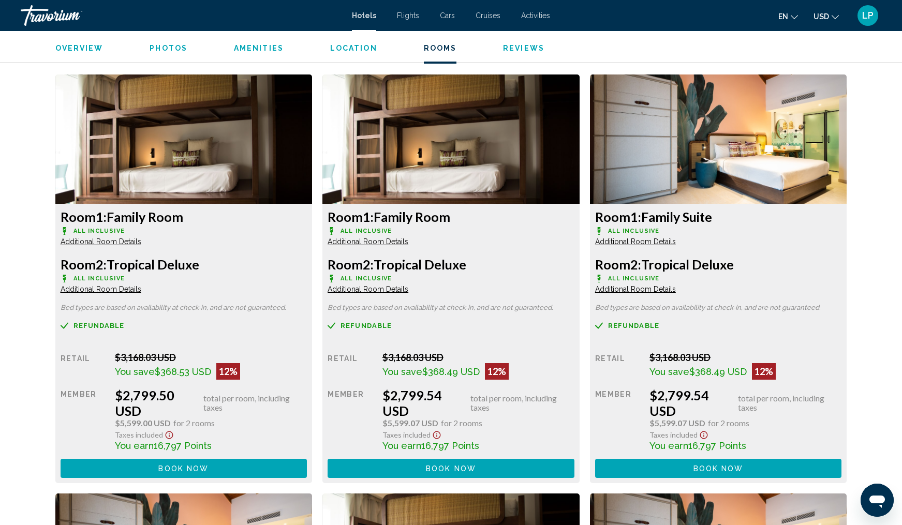
scroll to position [1393, 0]
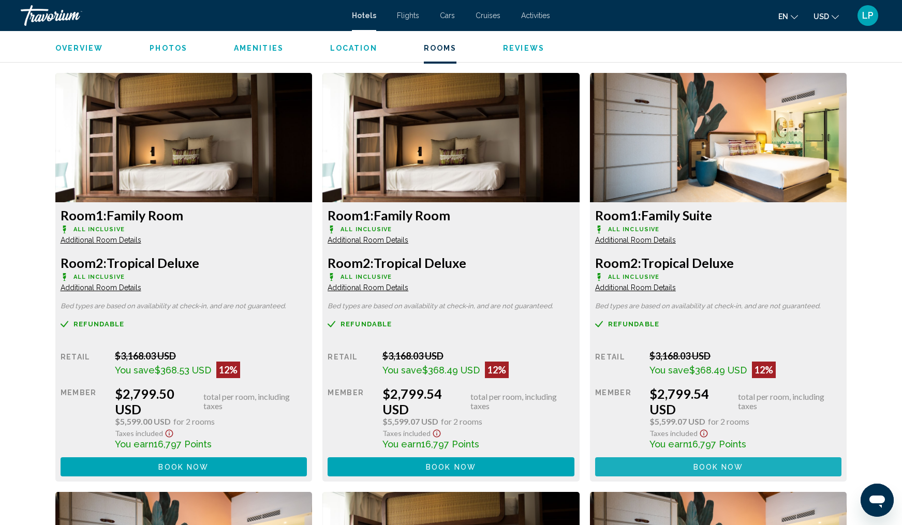
click at [209, 470] on span "Book now" at bounding box center [183, 467] width 50 height 8
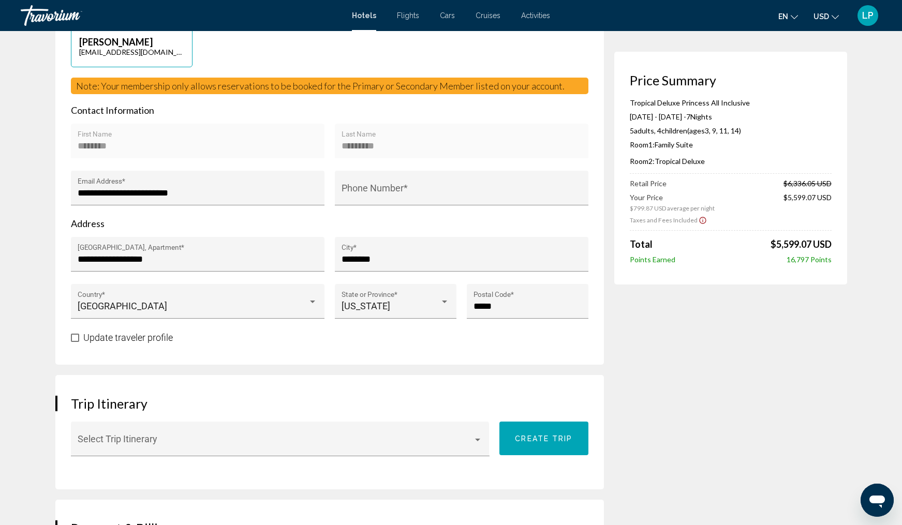
scroll to position [388, 0]
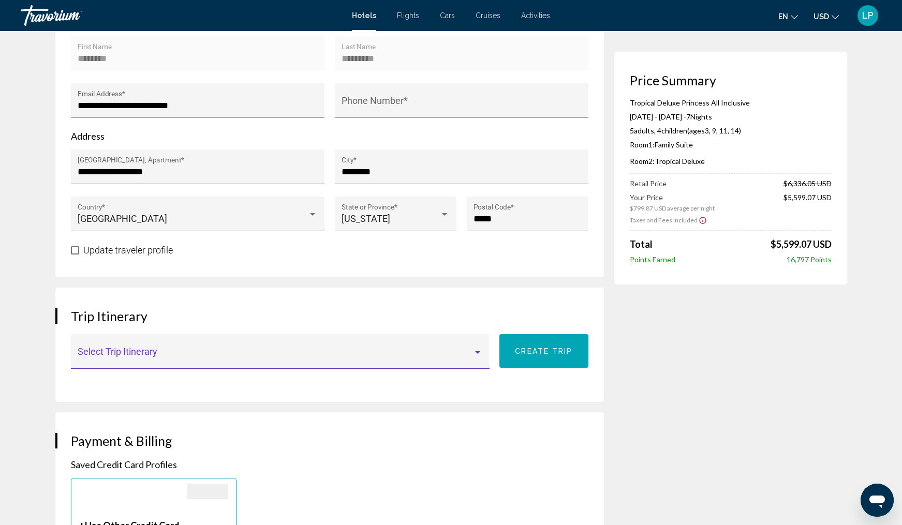
click at [415, 351] on span "Main content" at bounding box center [275, 356] width 395 height 10
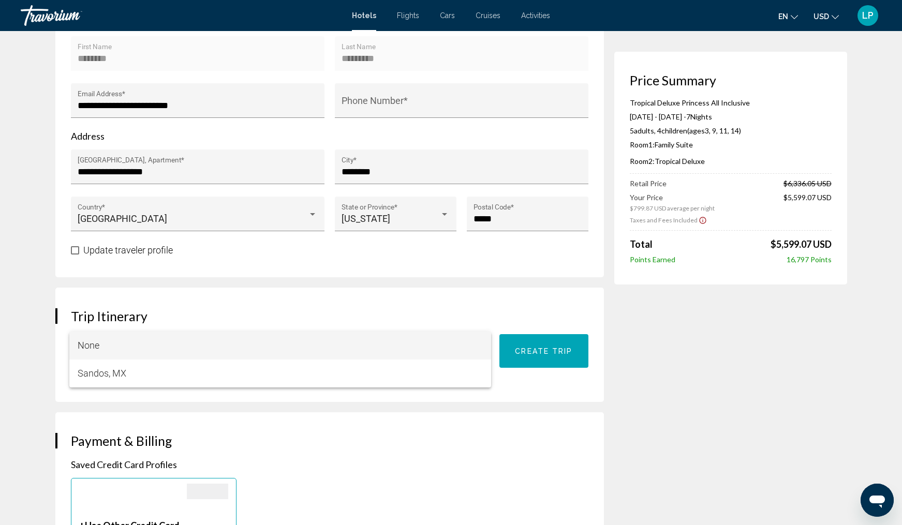
click at [549, 342] on div at bounding box center [451, 262] width 902 height 525
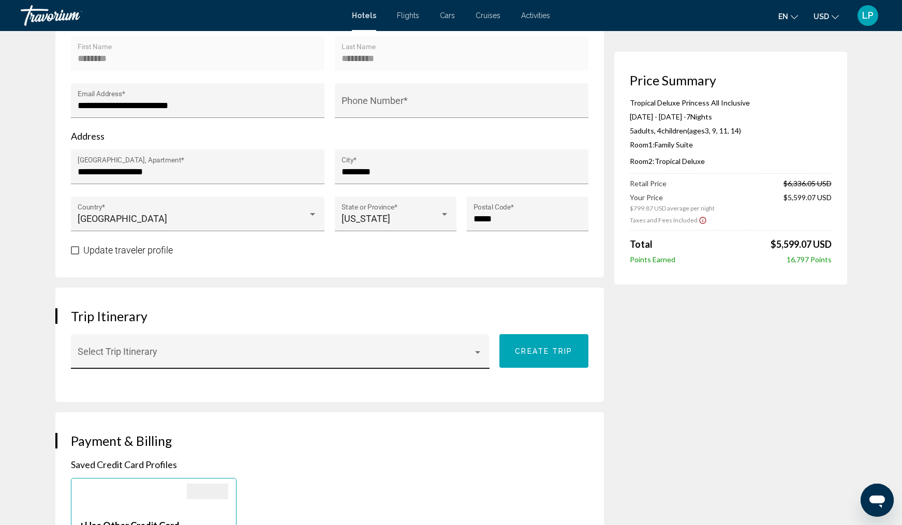
click at [432, 351] on span "Main content" at bounding box center [275, 356] width 395 height 10
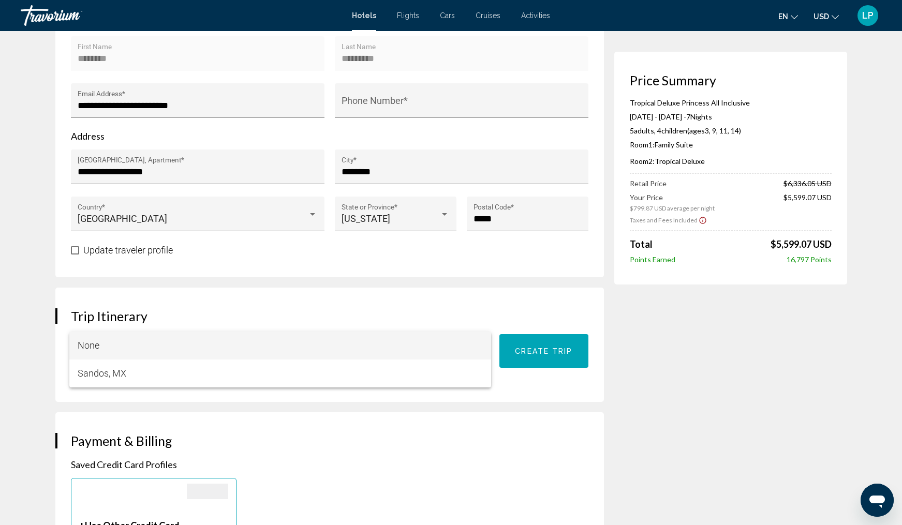
click at [526, 336] on div at bounding box center [451, 262] width 902 height 525
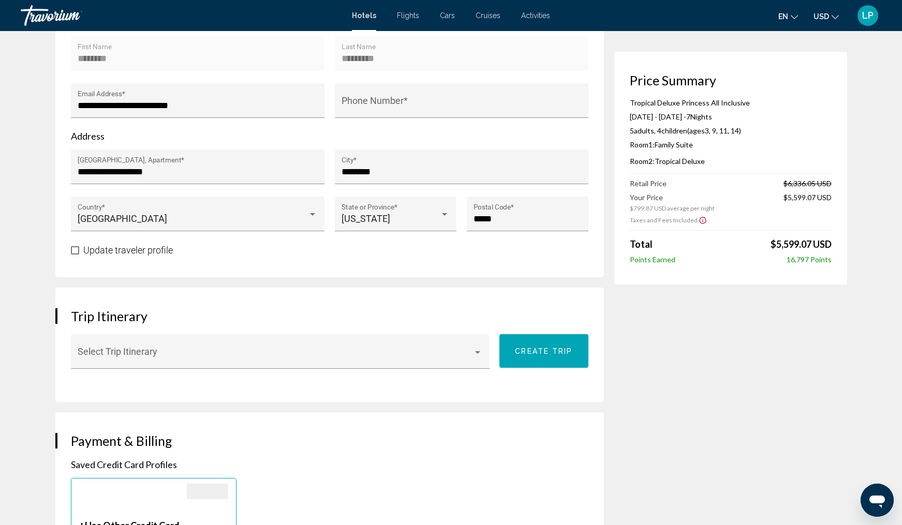
click at [528, 347] on span "Create trip" at bounding box center [543, 351] width 57 height 8
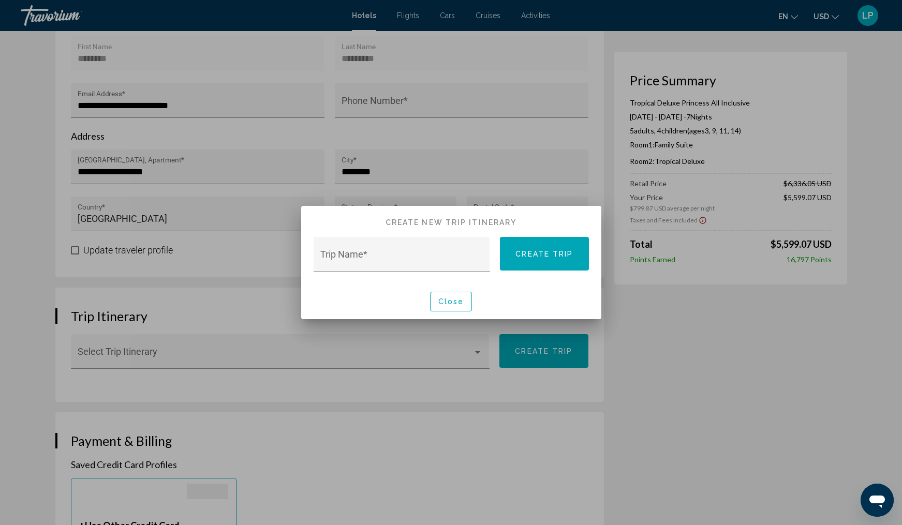
scroll to position [0, 0]
click at [384, 257] on input "Trip Name *" at bounding box center [401, 259] width 163 height 10
type input "**********"
click at [536, 253] on span "Create trip" at bounding box center [543, 254] width 57 height 8
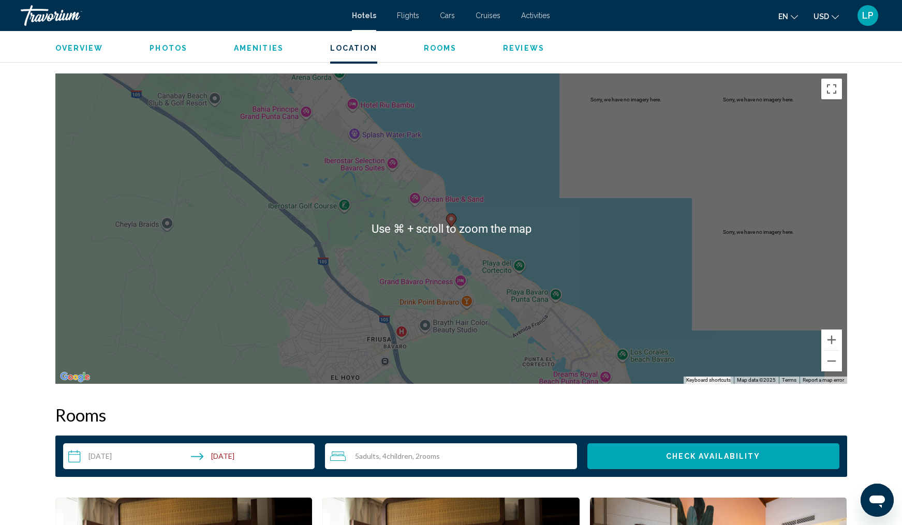
scroll to position [1000, 0]
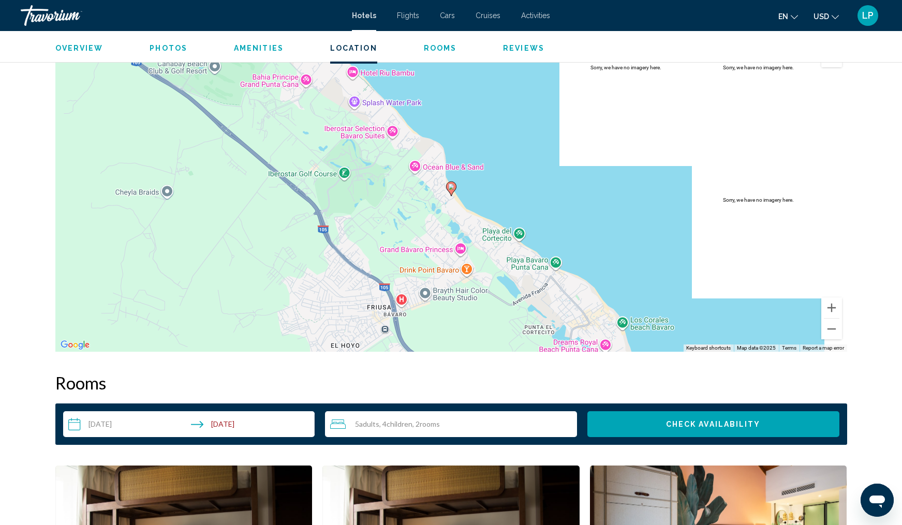
click at [406, 423] on span "Children" at bounding box center [400, 424] width 26 height 9
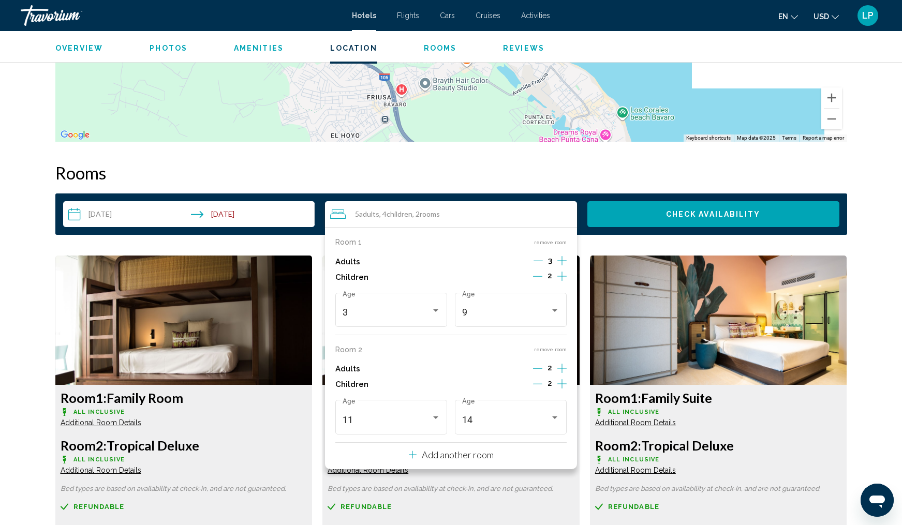
scroll to position [1216, 0]
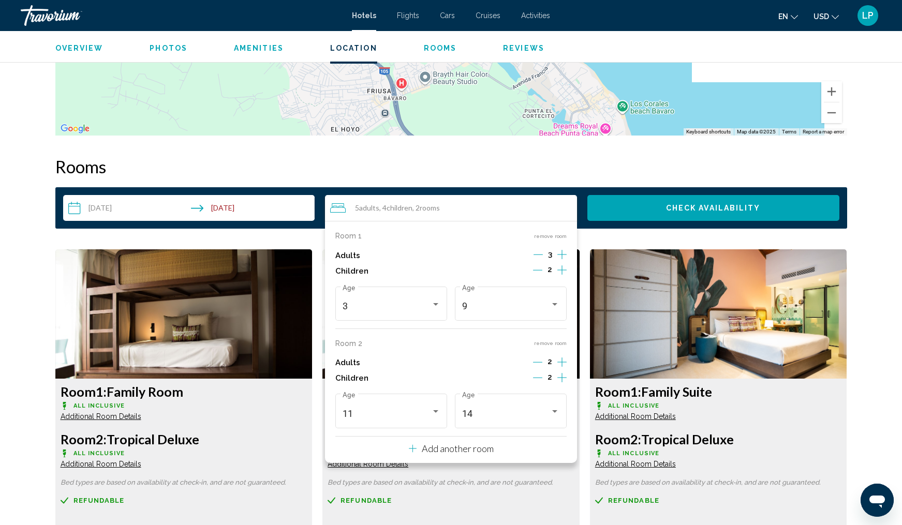
click at [539, 260] on button "Decrement adults" at bounding box center [538, 255] width 9 height 12
click at [538, 274] on icon "Decrement children" at bounding box center [537, 270] width 9 height 9
click at [534, 381] on icon "Decrement children" at bounding box center [537, 377] width 9 height 9
click at [438, 415] on div "Travelers: 4 adults, 2 children" at bounding box center [435, 412] width 9 height 8
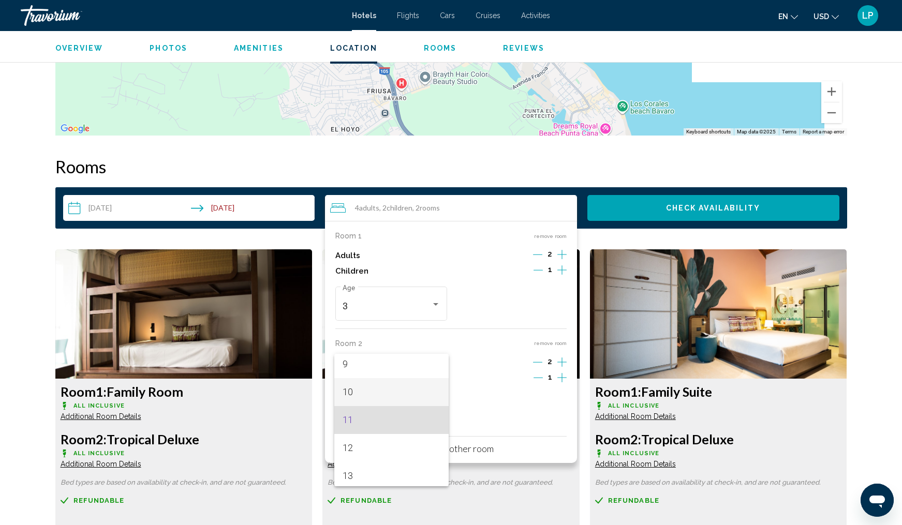
click at [400, 392] on span "10" at bounding box center [392, 392] width 98 height 28
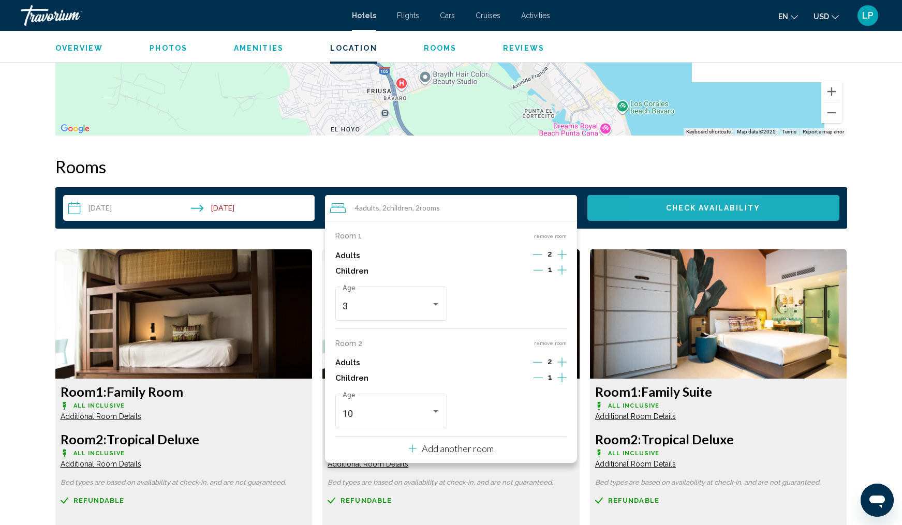
click at [669, 210] on span "Check Availability" at bounding box center [713, 208] width 95 height 8
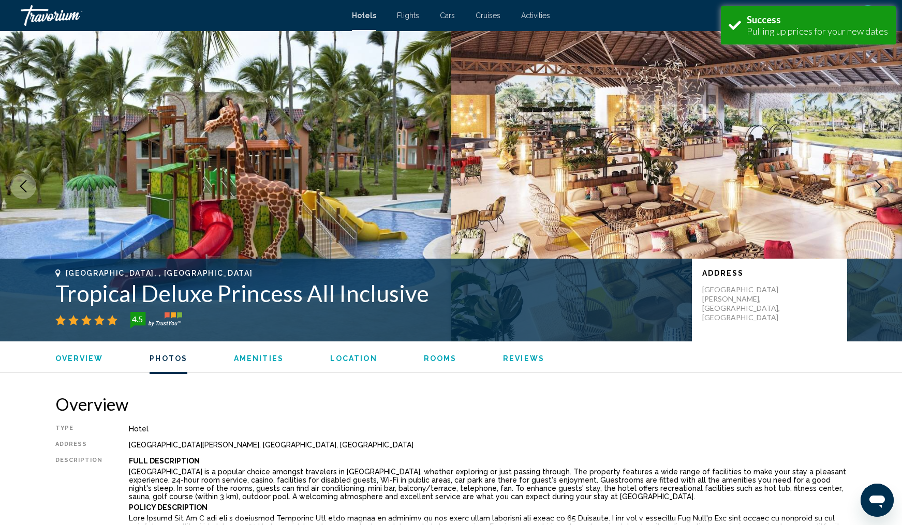
scroll to position [1310, 0]
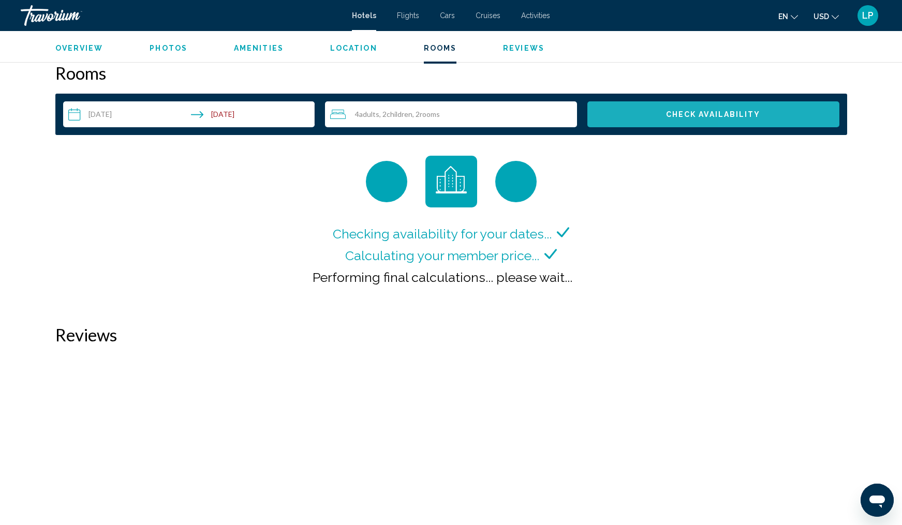
click at [762, 119] on button "Check Availability" at bounding box center [713, 114] width 252 height 26
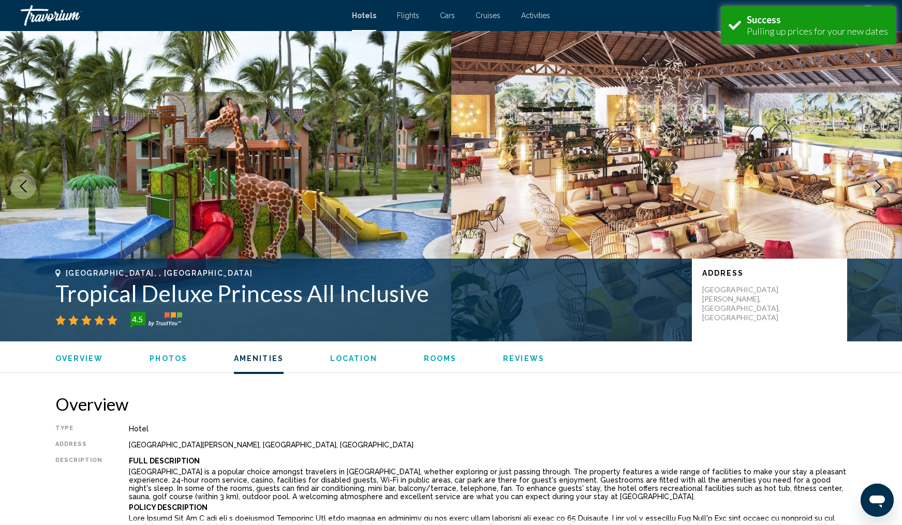
scroll to position [1310, 0]
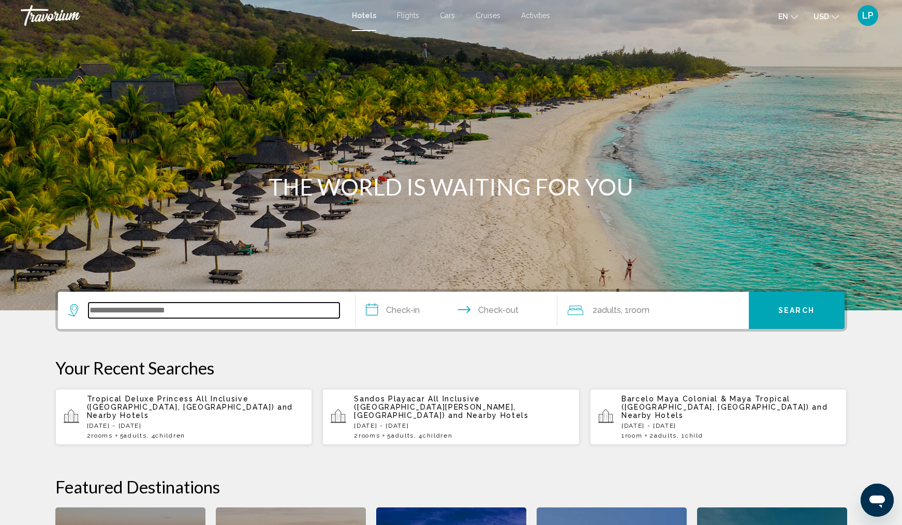
click at [114, 311] on input "Search widget" at bounding box center [214, 311] width 251 height 16
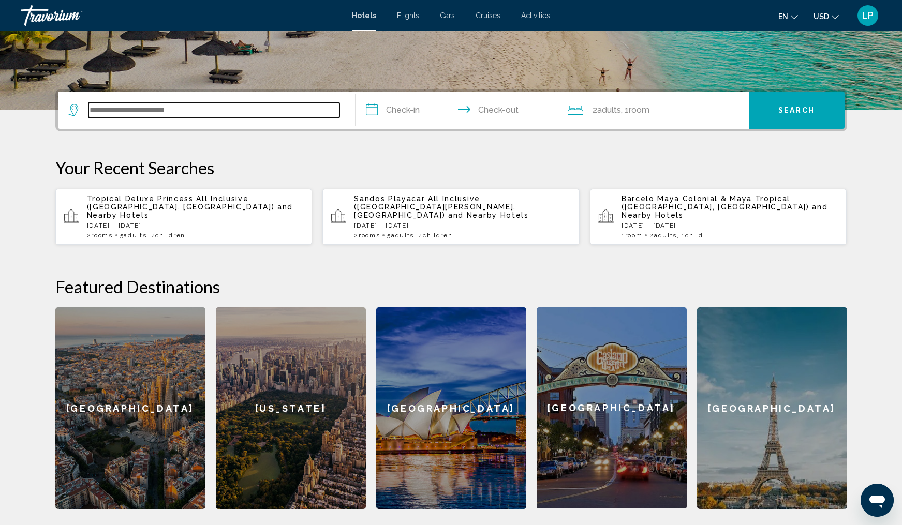
scroll to position [256, 0]
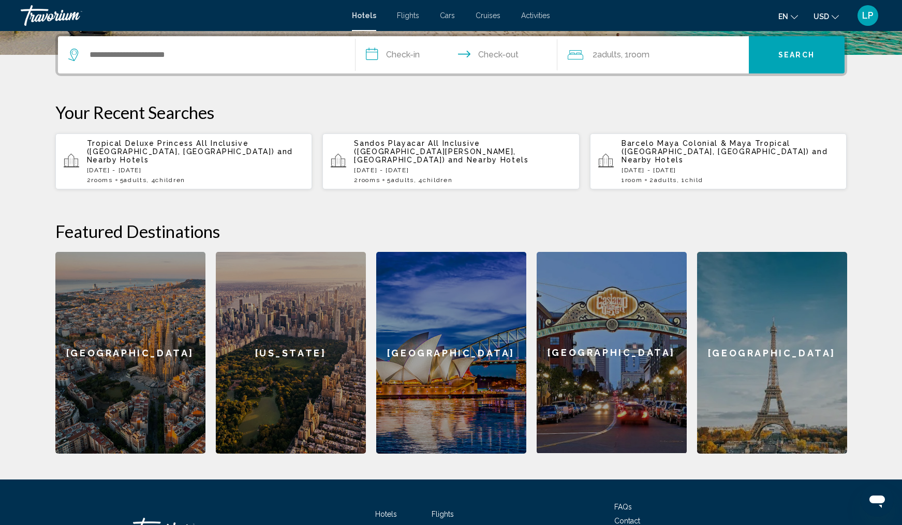
click at [740, 146] on span "Barcelo Maya Colonial & Maya Tropical ([GEOGRAPHIC_DATA], [GEOGRAPHIC_DATA])" at bounding box center [716, 147] width 188 height 17
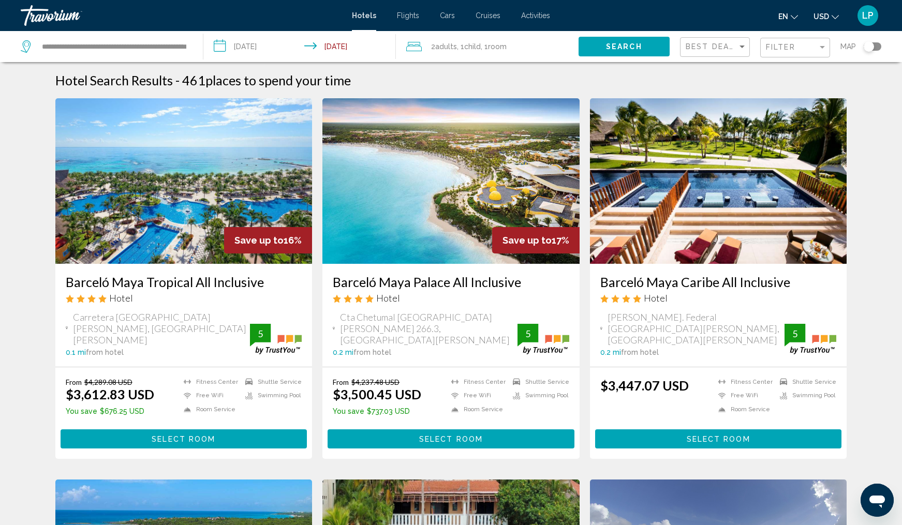
click at [444, 160] on img "Main content" at bounding box center [450, 181] width 257 height 166
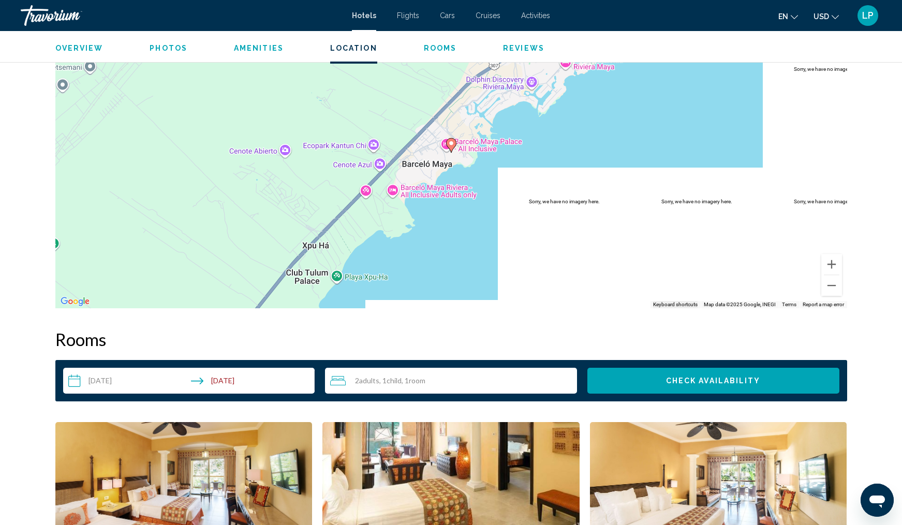
scroll to position [1029, 0]
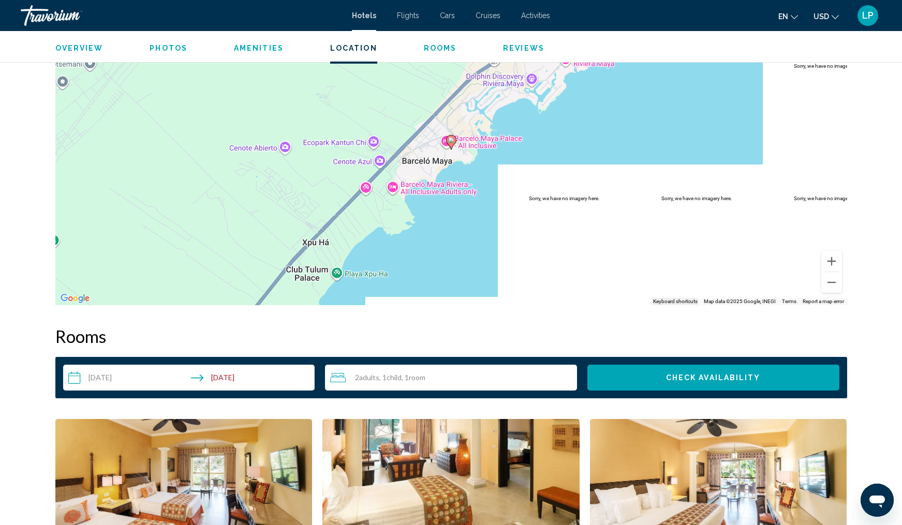
click at [414, 385] on div "2 Adult Adults , 1 Child Children , 1 Room rooms" at bounding box center [453, 378] width 247 height 26
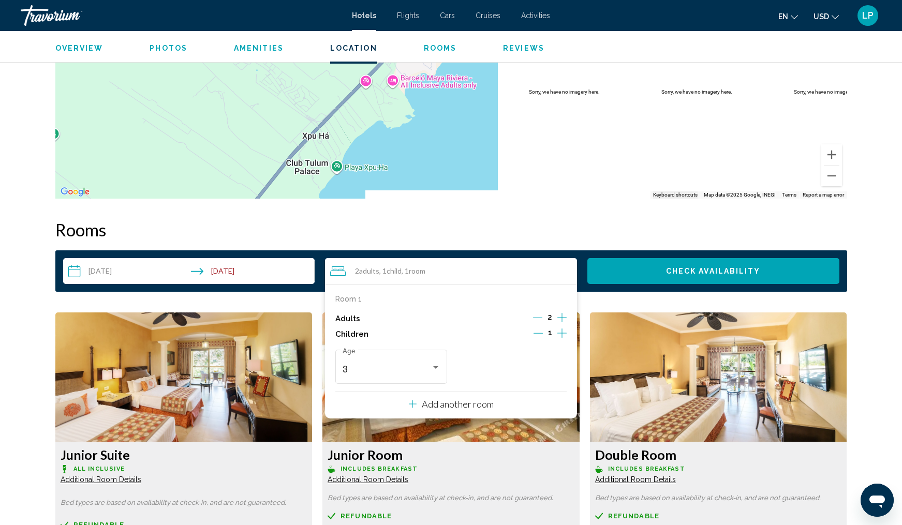
scroll to position [1162, 0]
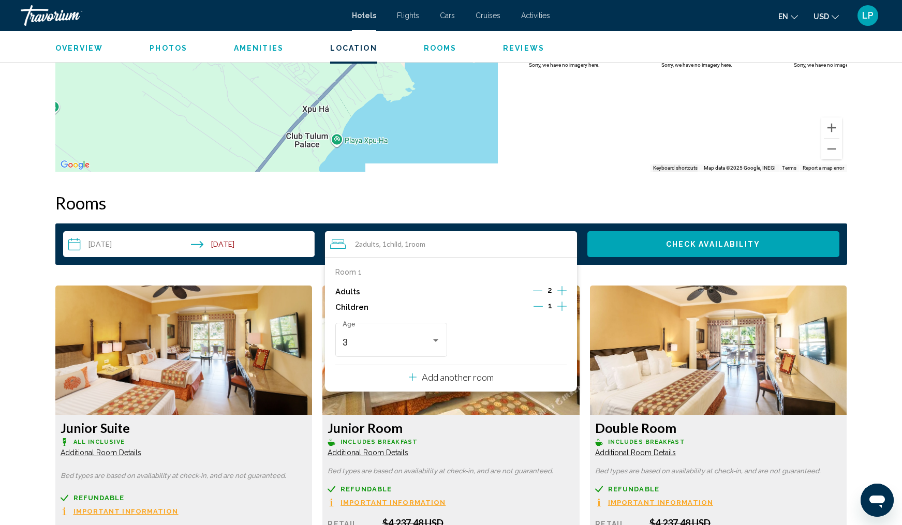
click at [564, 292] on icon "Increment adults" at bounding box center [561, 291] width 9 height 12
click at [562, 308] on icon "Increment children" at bounding box center [561, 306] width 9 height 9
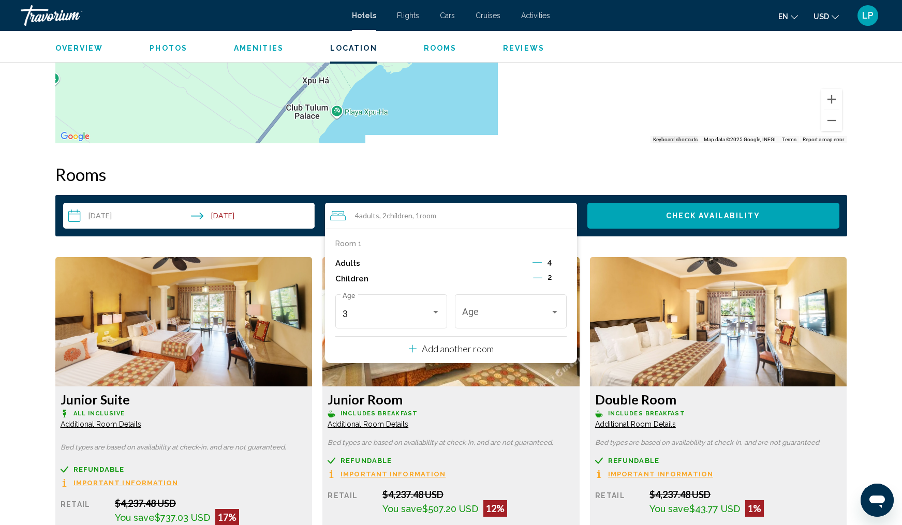
scroll to position [1193, 0]
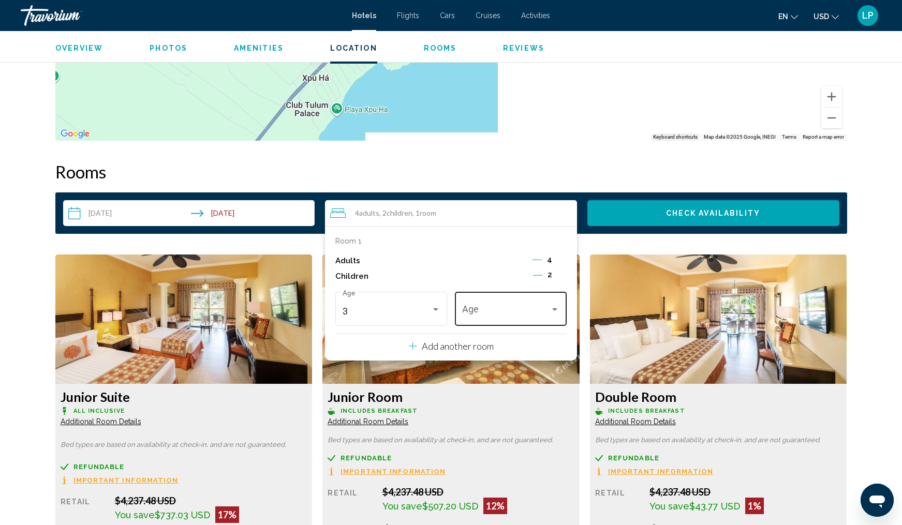
click at [512, 316] on span "Travelers: 4 adults, 2 children" at bounding box center [506, 311] width 89 height 10
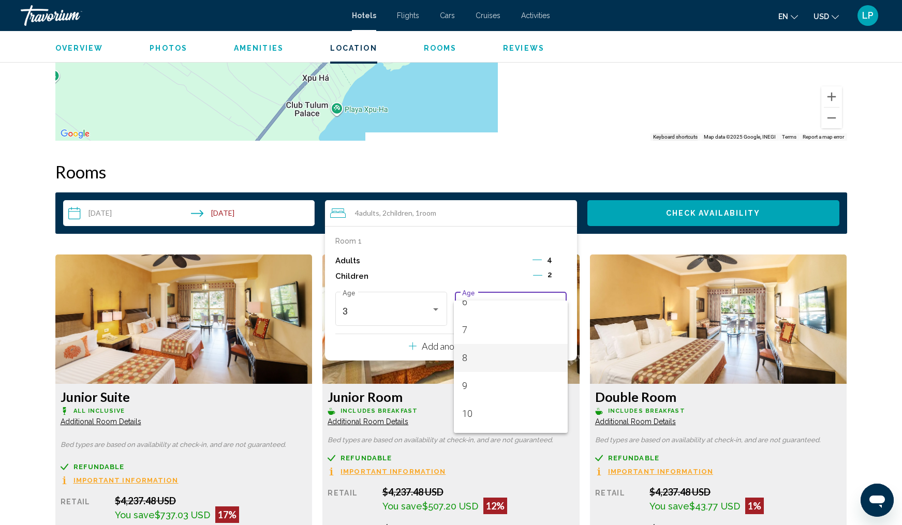
scroll to position [184, 0]
click at [492, 381] on span "9" at bounding box center [511, 382] width 98 height 28
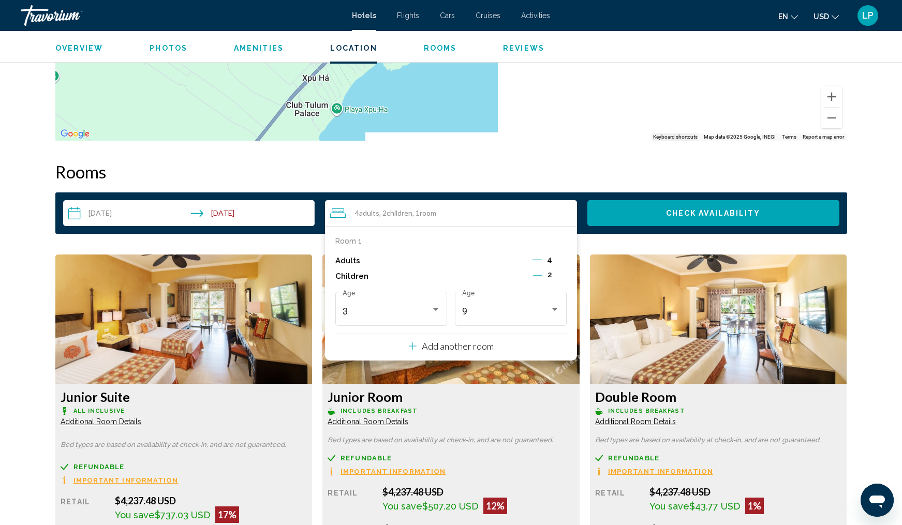
click at [538, 262] on icon "Decrement adults" at bounding box center [537, 259] width 9 height 9
click at [454, 350] on p "Add another room" at bounding box center [458, 346] width 72 height 11
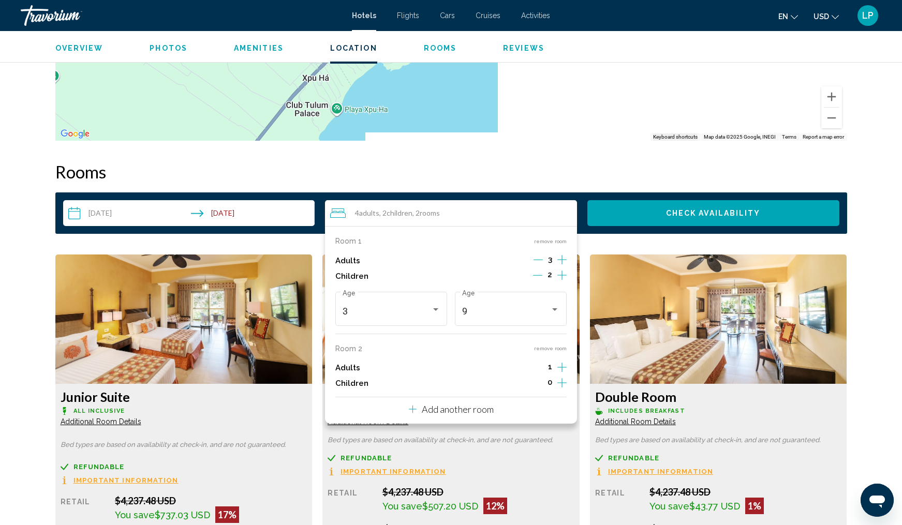
click at [560, 266] on icon "Increment adults" at bounding box center [561, 260] width 9 height 12
click at [561, 282] on icon "Increment children" at bounding box center [561, 275] width 9 height 12
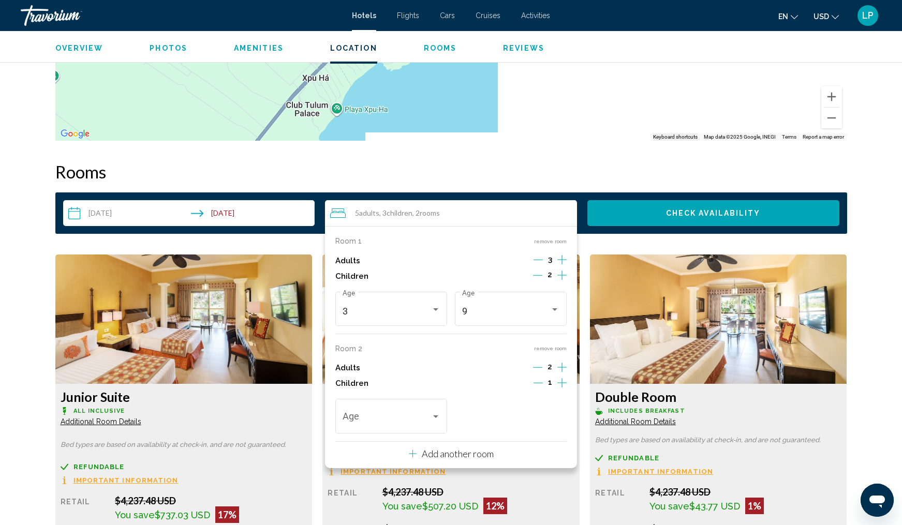
click at [561, 282] on icon "Increment children" at bounding box center [561, 275] width 9 height 12
click at [440, 424] on div "Age" at bounding box center [391, 415] width 112 height 37
click at [409, 396] on span "11" at bounding box center [392, 397] width 98 height 28
click at [542, 422] on div "11" at bounding box center [506, 419] width 89 height 10
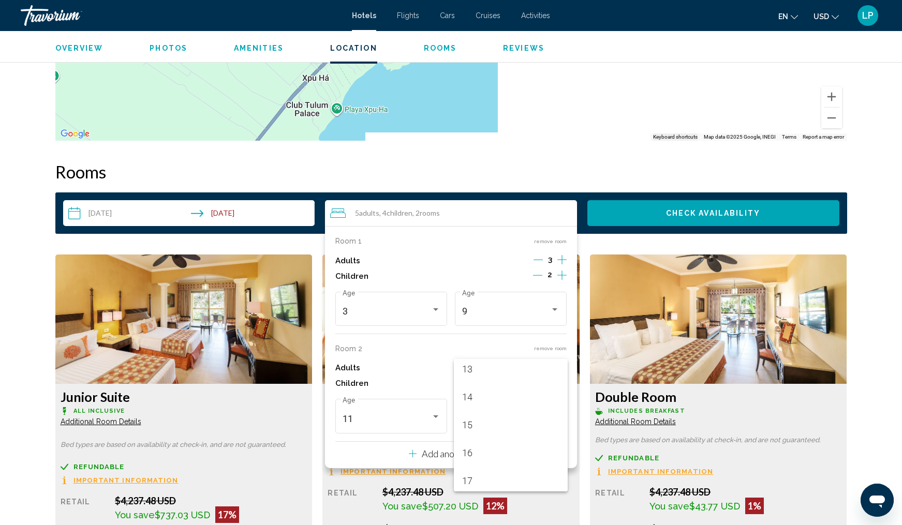
scroll to position [364, 0]
click at [515, 404] on span "14" at bounding box center [511, 401] width 98 height 28
click at [669, 219] on button "Check Availability" at bounding box center [713, 213] width 252 height 26
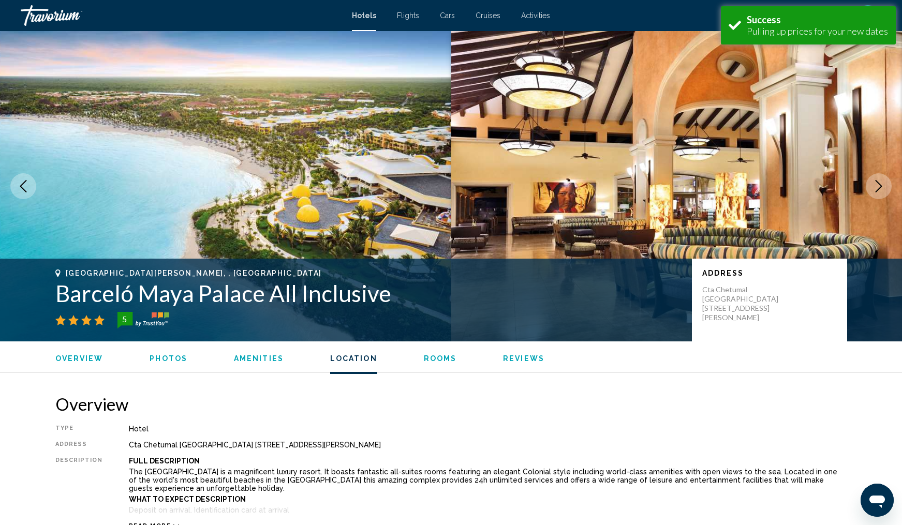
scroll to position [1292, 0]
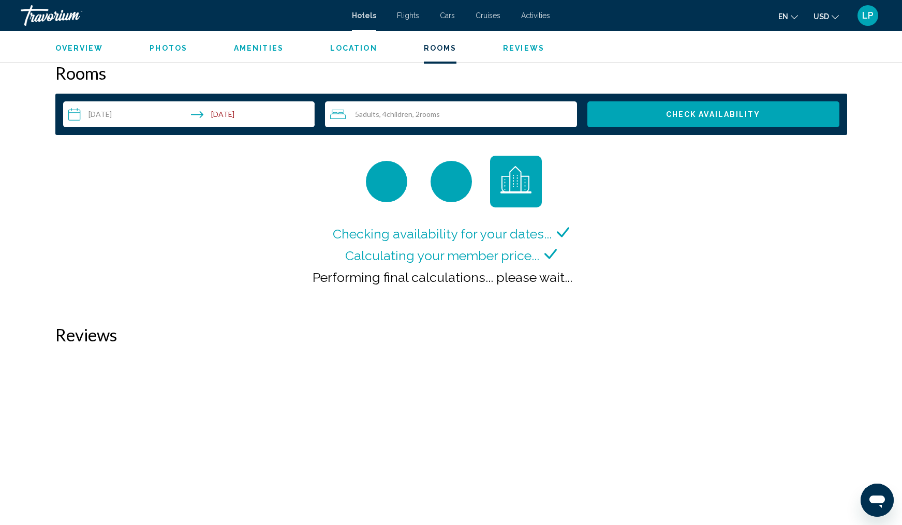
click at [730, 105] on button "Check Availability" at bounding box center [713, 114] width 252 height 26
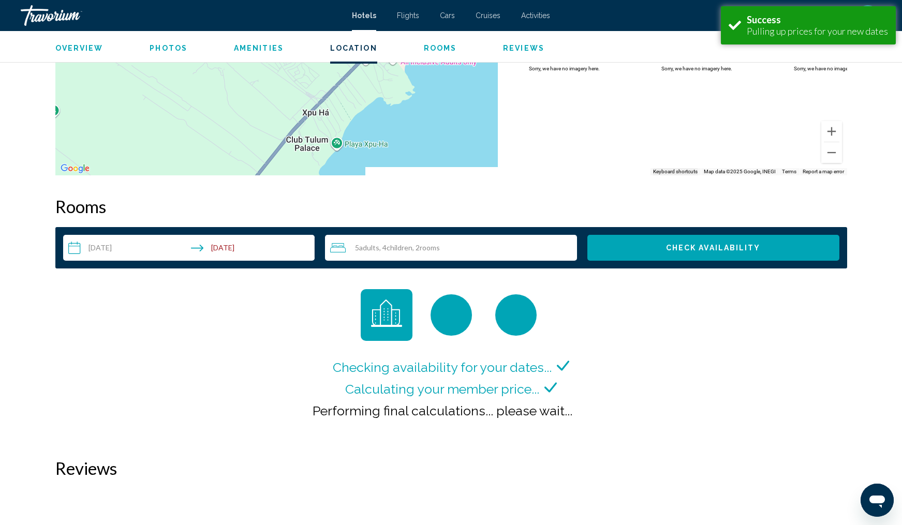
scroll to position [1292, 0]
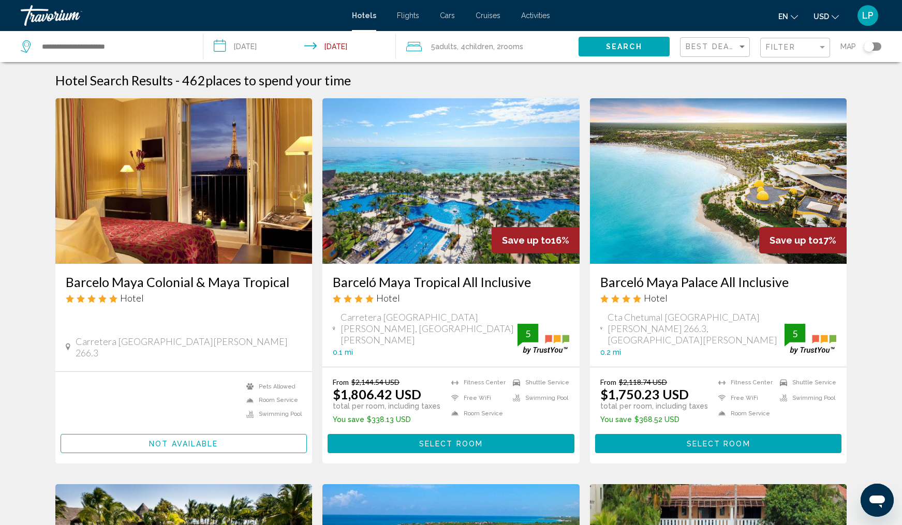
click at [415, 282] on h3 "Barceló Maya Tropical All Inclusive" at bounding box center [451, 282] width 237 height 16
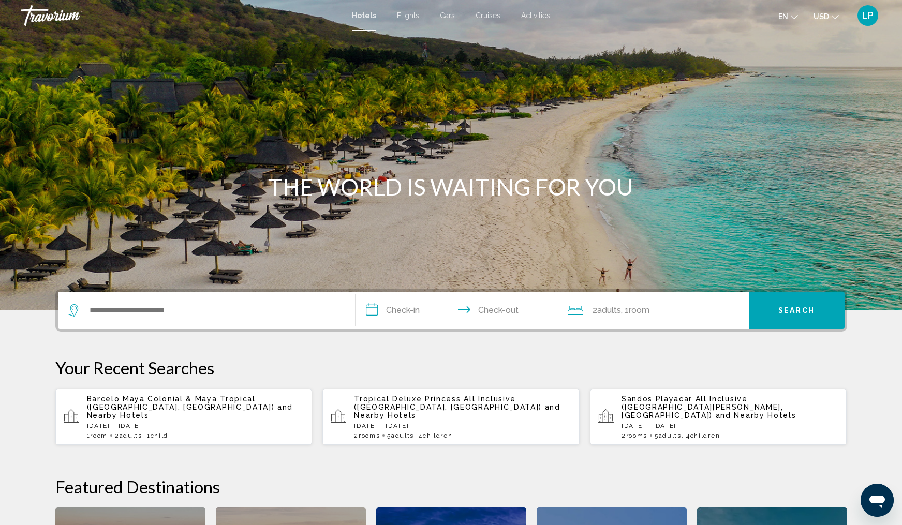
click at [245, 403] on span "Barcelo Maya Colonial & Maya Tropical ([GEOGRAPHIC_DATA], [GEOGRAPHIC_DATA])" at bounding box center [181, 403] width 188 height 17
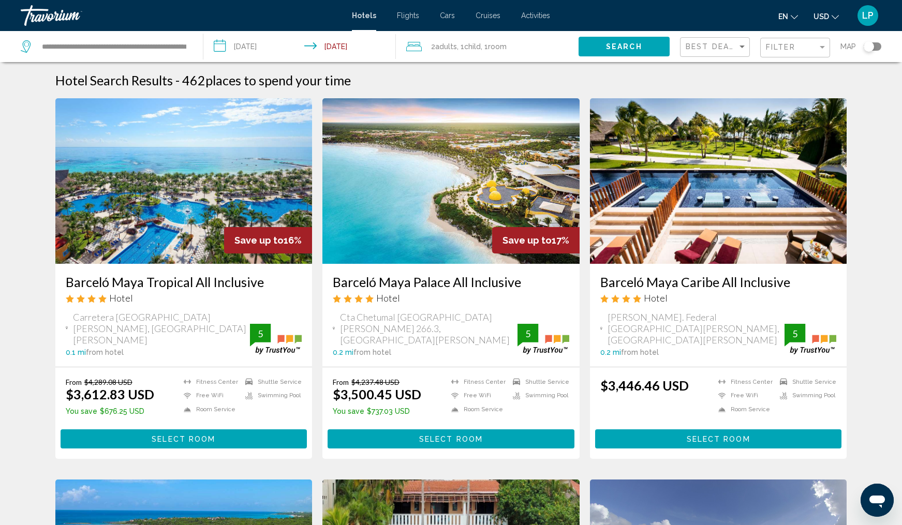
click at [161, 225] on img "Main content" at bounding box center [183, 181] width 257 height 166
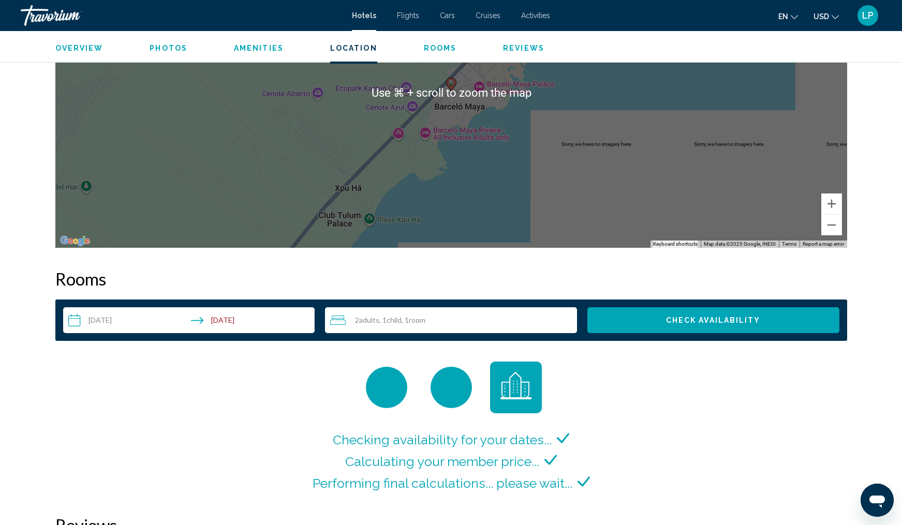
scroll to position [1089, 0]
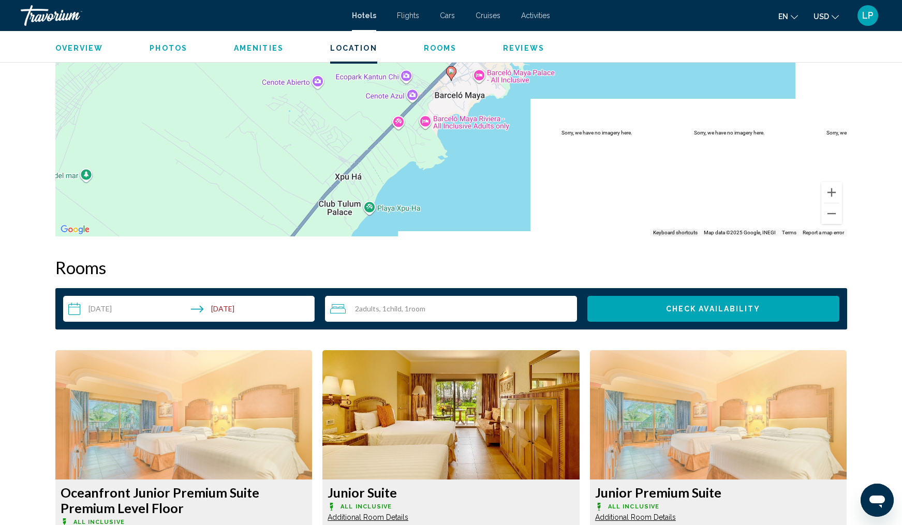
click at [388, 306] on span ", 1 Child Children" at bounding box center [390, 309] width 22 height 8
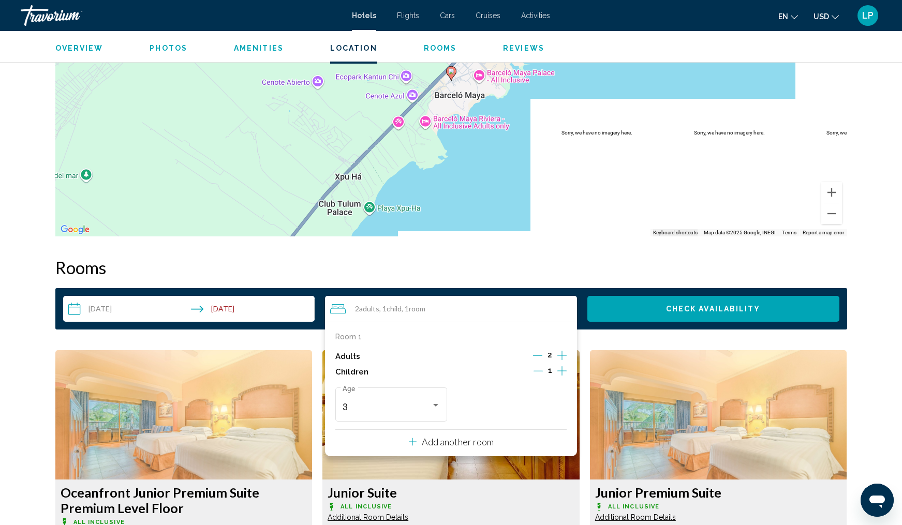
click at [560, 374] on icon "Increment children" at bounding box center [561, 371] width 9 height 12
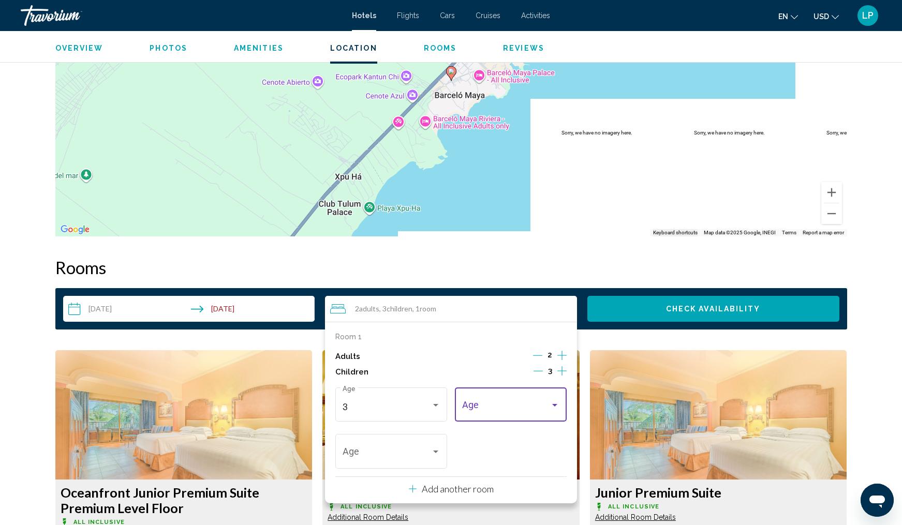
click at [549, 406] on span "Travelers: 2 adults, 3 children" at bounding box center [506, 407] width 89 height 10
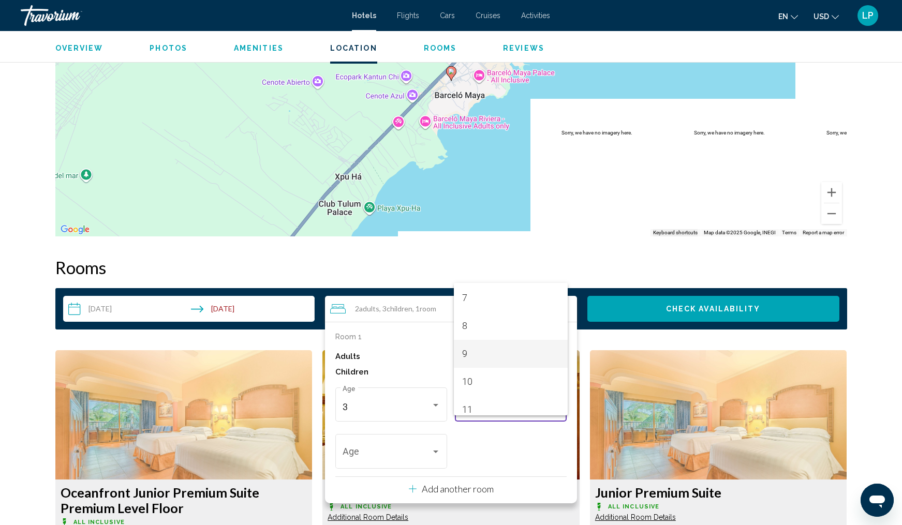
click at [521, 361] on span "9" at bounding box center [511, 354] width 98 height 28
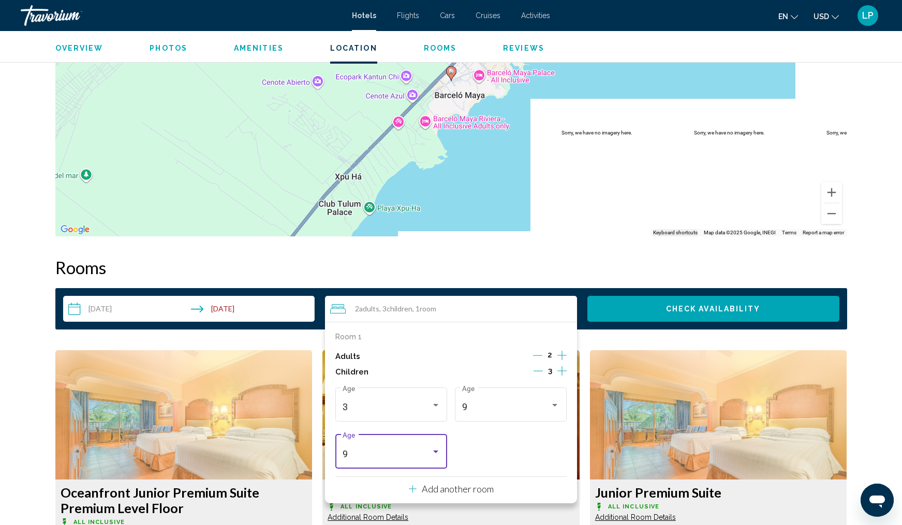
click at [418, 451] on div "9 Age" at bounding box center [392, 450] width 98 height 37
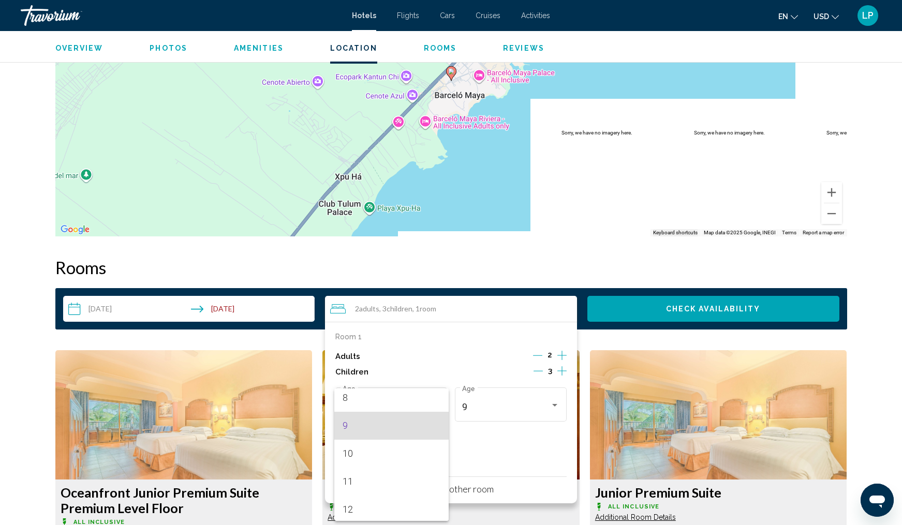
scroll to position [230, 0]
click at [406, 477] on span "11" at bounding box center [392, 480] width 98 height 28
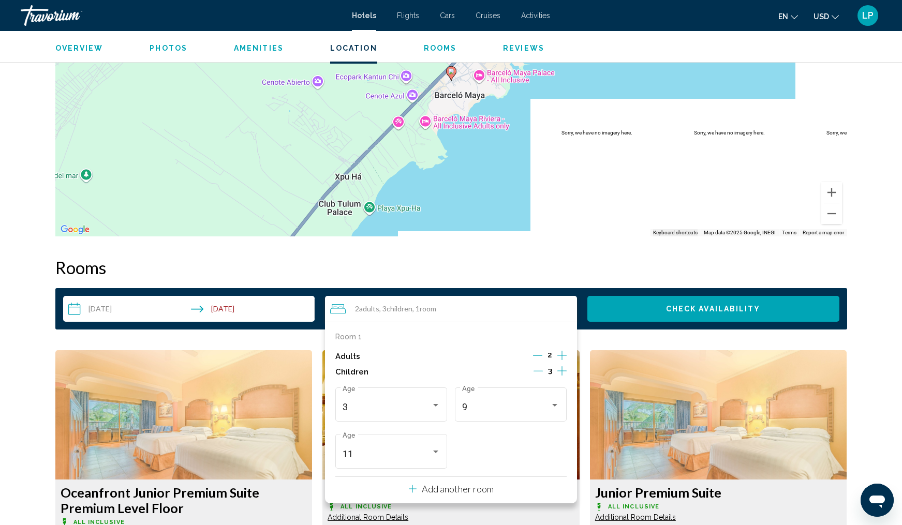
click at [438, 490] on p "Add another room" at bounding box center [458, 488] width 72 height 11
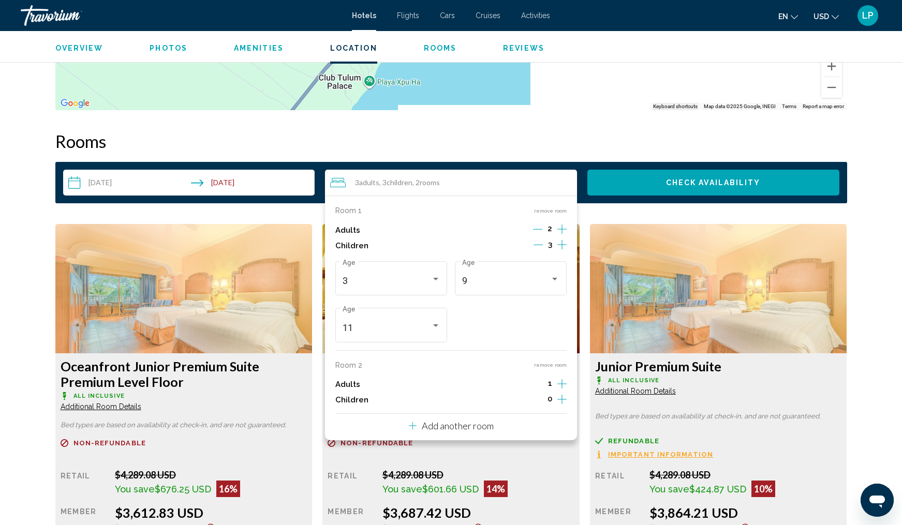
scroll to position [1229, 0]
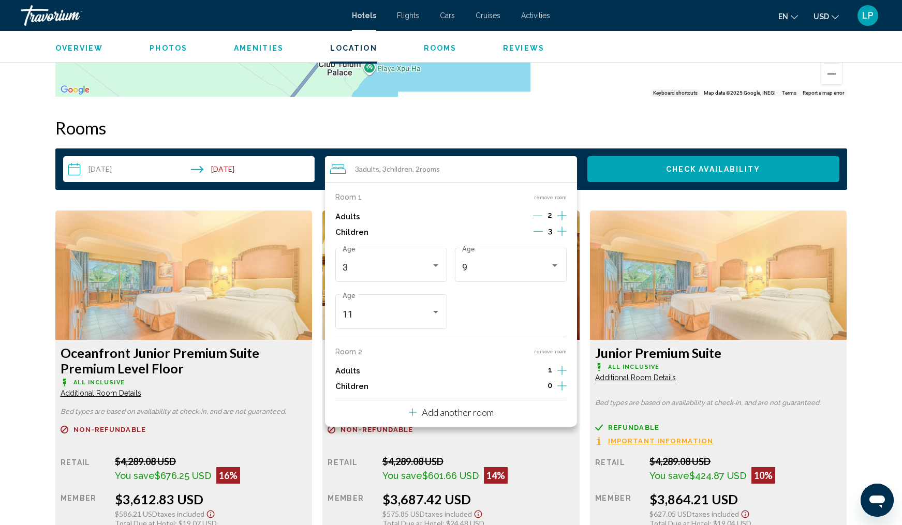
click at [561, 220] on icon "Increment adults" at bounding box center [561, 215] width 9 height 9
click at [561, 238] on icon "Increment children" at bounding box center [561, 231] width 9 height 12
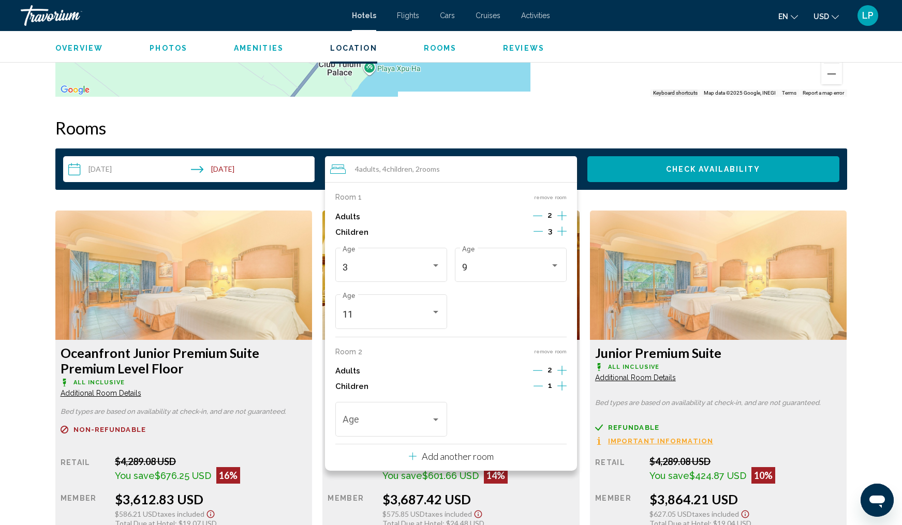
click at [561, 238] on icon "Increment children" at bounding box center [561, 231] width 9 height 12
click at [428, 427] on span "Travelers: 4 adults, 5 children" at bounding box center [387, 422] width 89 height 10
click at [423, 417] on span "14" at bounding box center [392, 411] width 98 height 28
click at [517, 427] on div "14" at bounding box center [506, 422] width 89 height 10
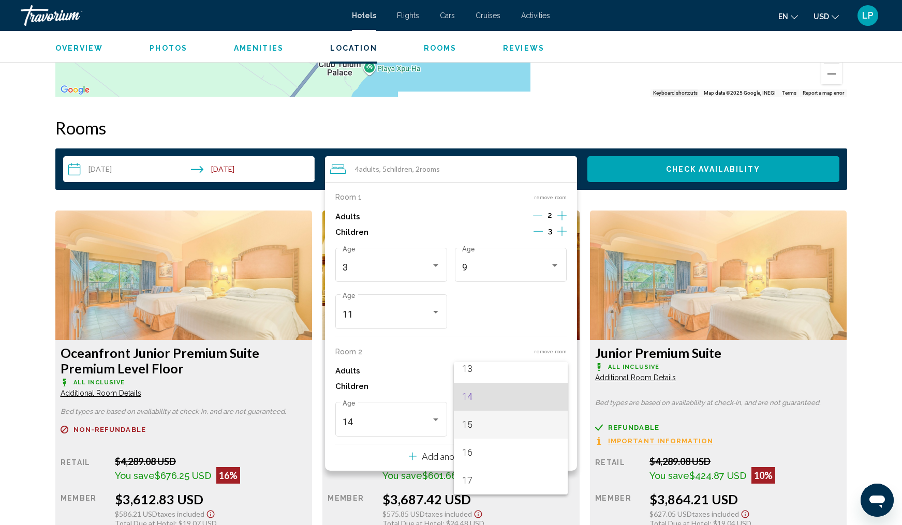
scroll to position [371, 0]
click at [508, 451] on span "16" at bounding box center [511, 453] width 98 height 28
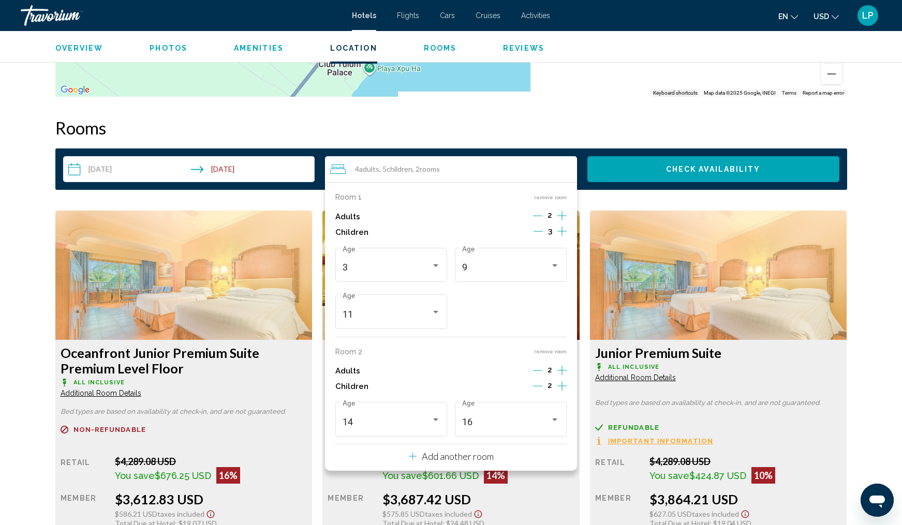
click at [663, 167] on button "Check Availability" at bounding box center [713, 169] width 252 height 26
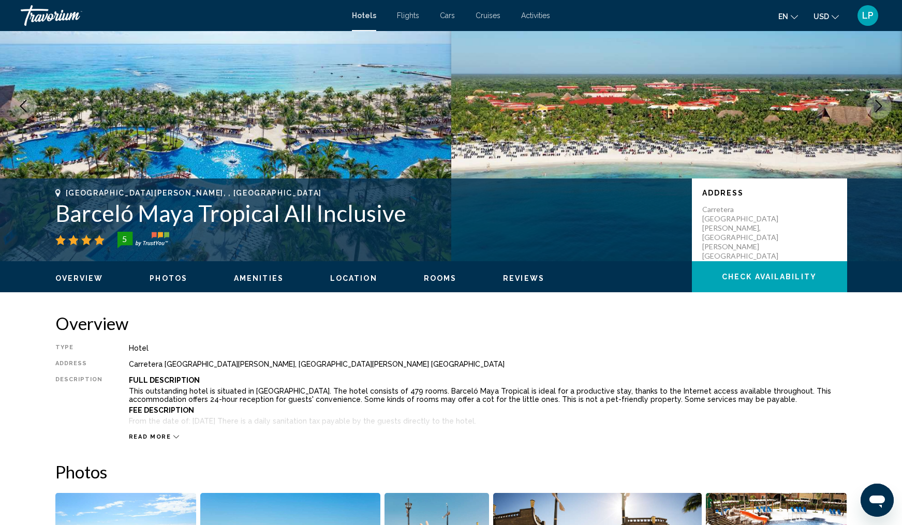
scroll to position [79, 0]
